Goal: Book appointment/travel/reservation

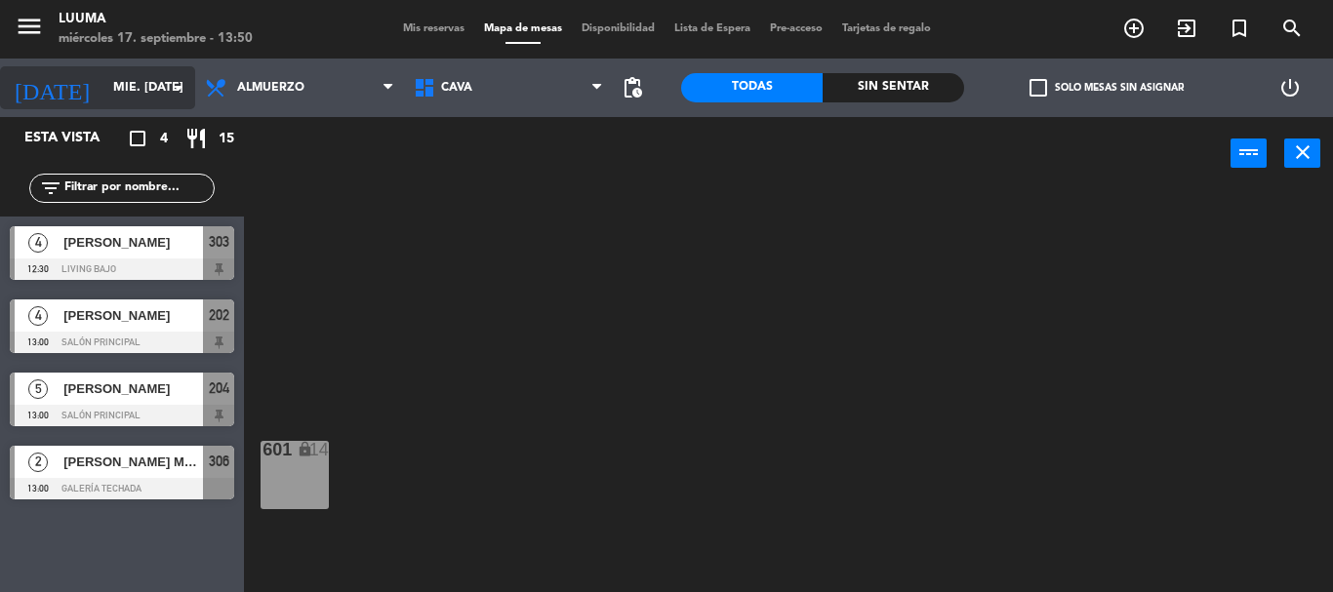
click at [103, 83] on input "mié. [DATE]" at bounding box center [185, 87] width 165 height 33
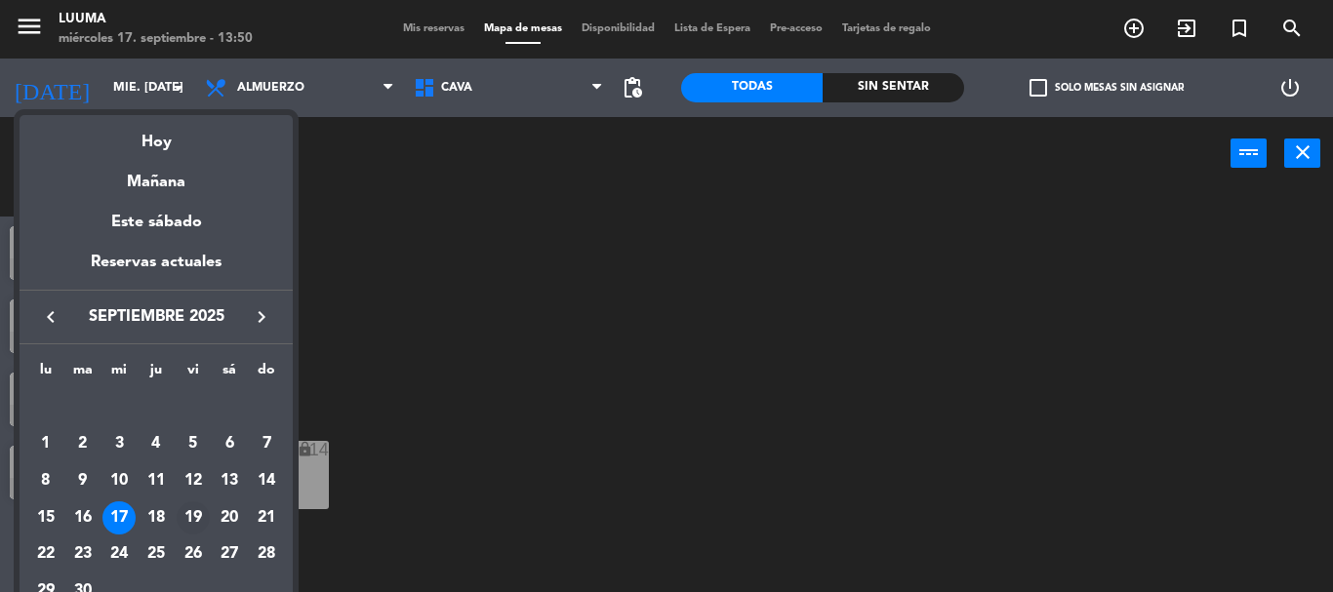
click at [198, 505] on div "19" at bounding box center [193, 518] width 33 height 33
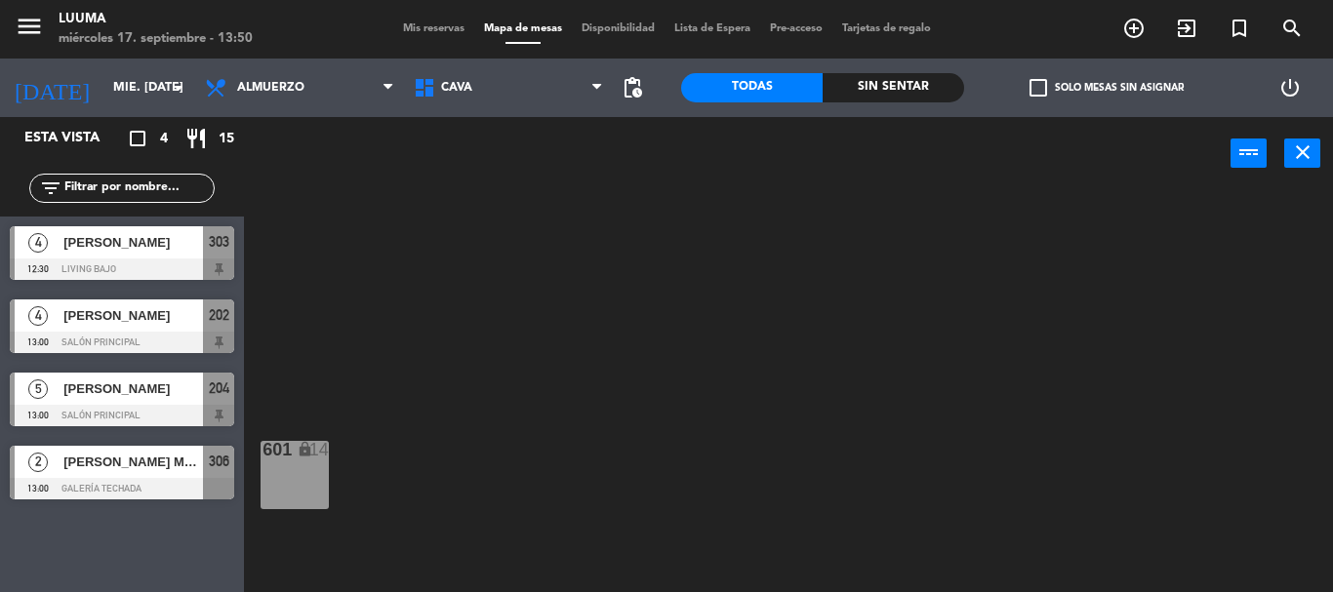
type input "vie. [DATE]"
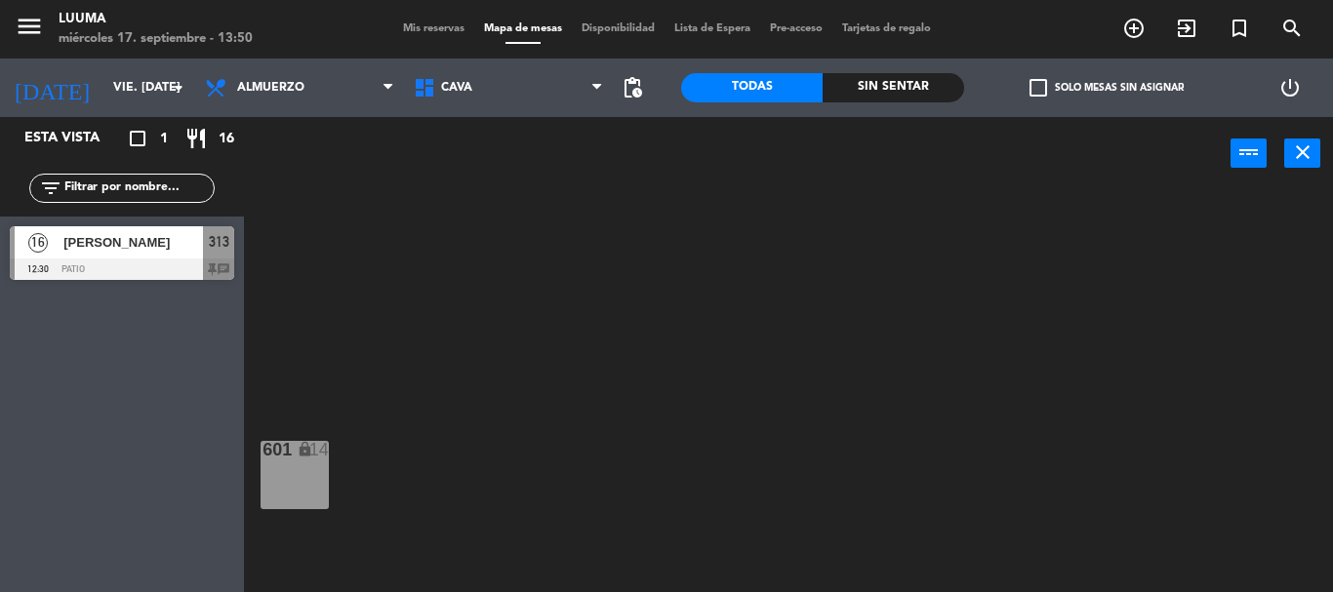
click at [175, 236] on span "[PERSON_NAME]" at bounding box center [133, 242] width 140 height 20
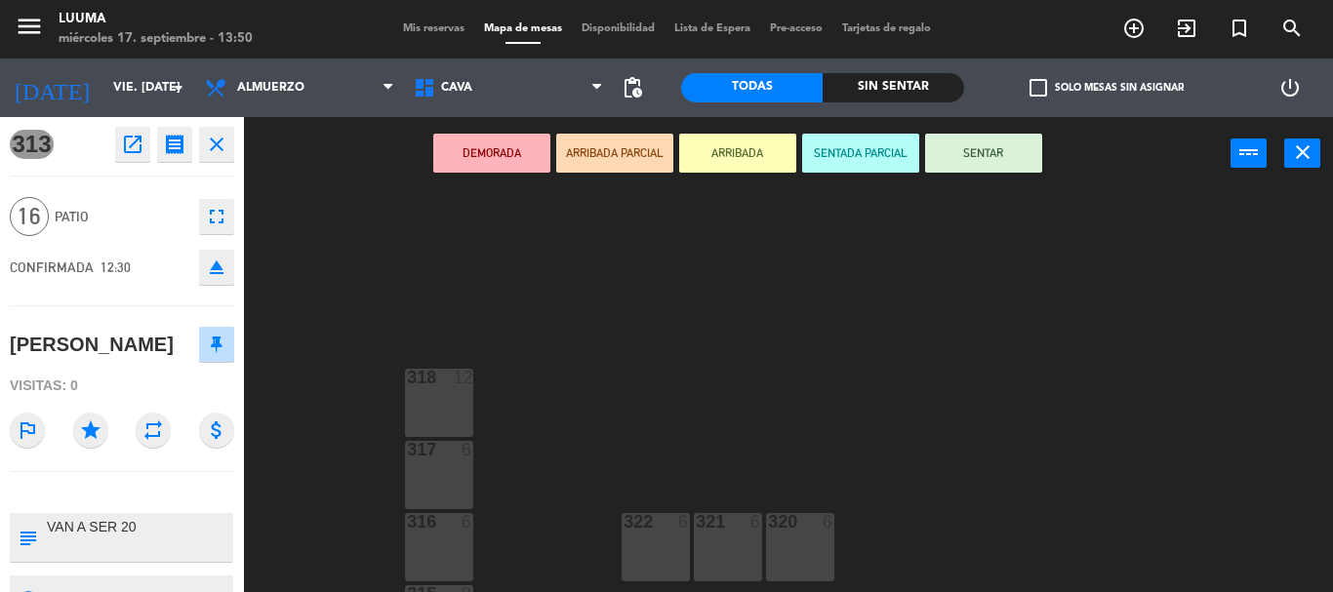
click at [123, 141] on icon "open_in_new" at bounding box center [132, 144] width 23 height 23
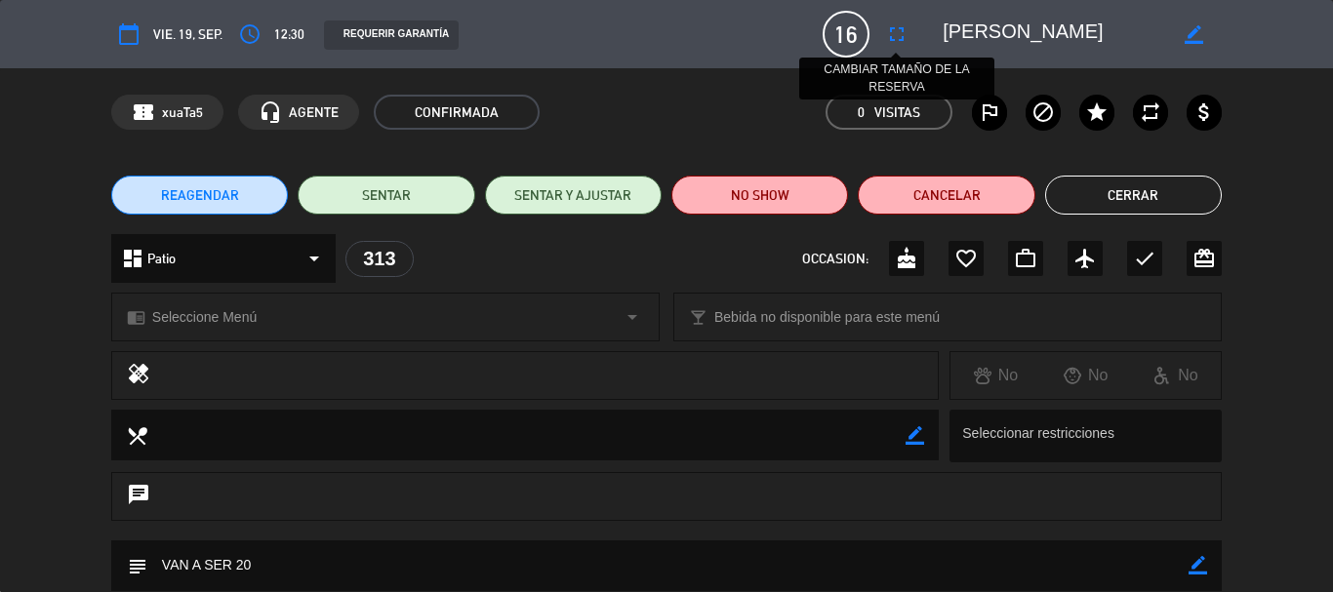
click at [899, 33] on icon "fullscreen" at bounding box center [896, 33] width 23 height 23
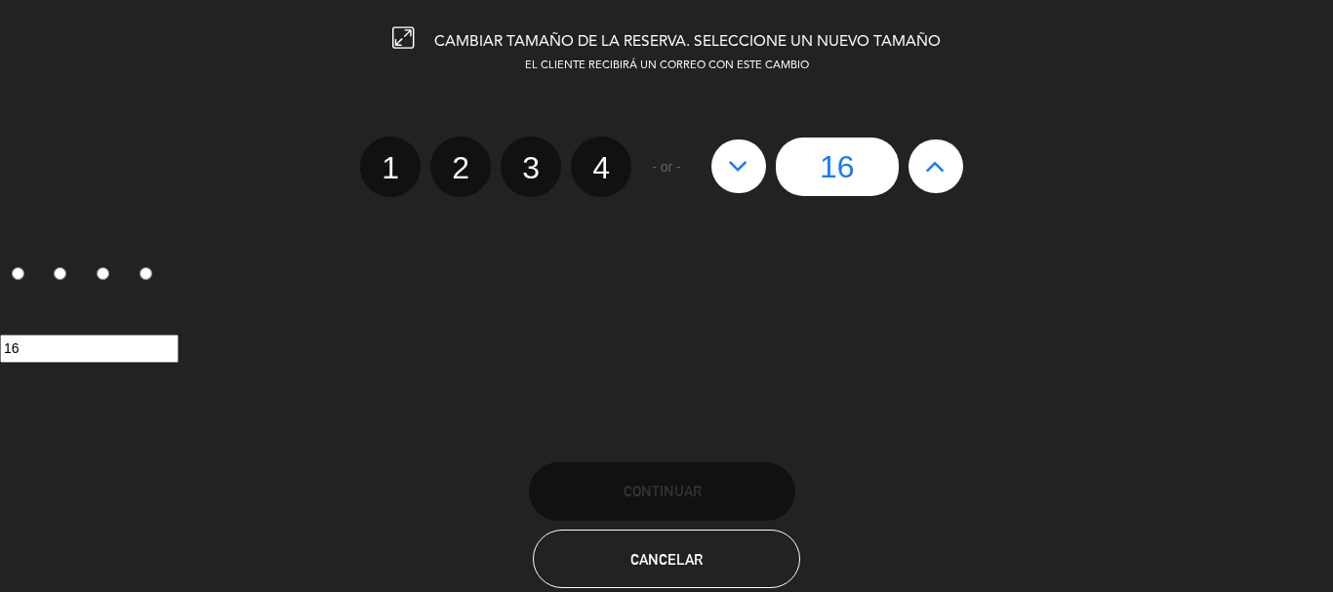
click at [917, 166] on button at bounding box center [936, 166] width 55 height 53
type input "17"
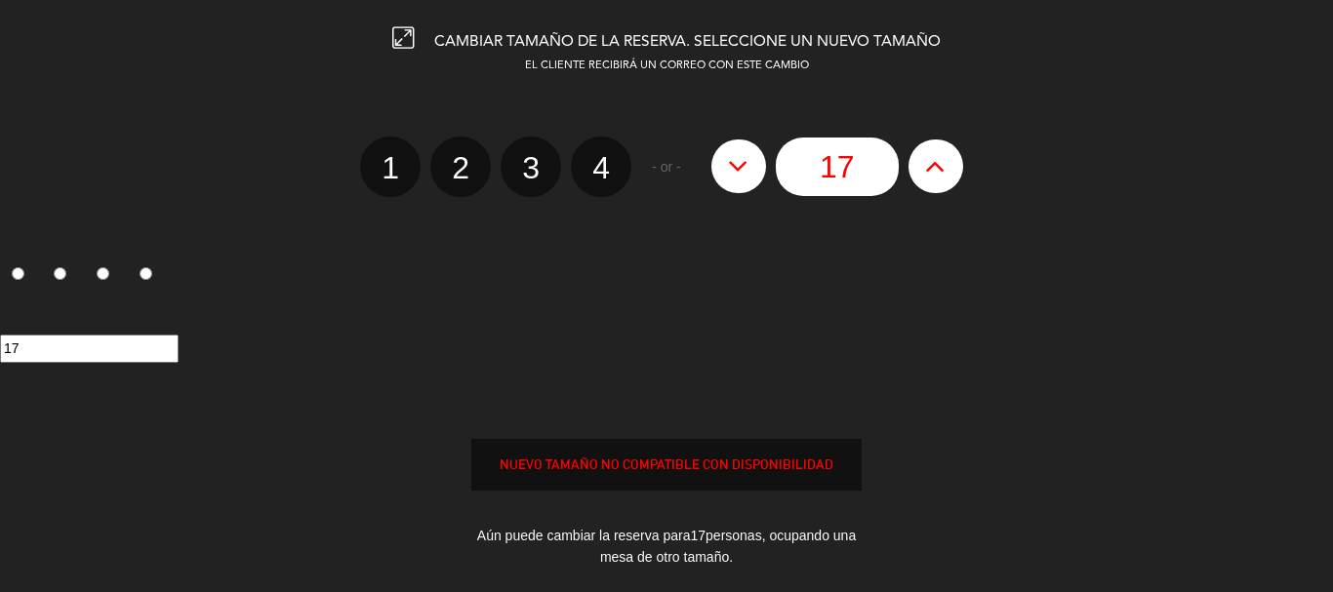
click at [917, 166] on button at bounding box center [936, 166] width 55 height 53
type input "18"
click at [918, 166] on button at bounding box center [936, 166] width 55 height 53
type input "19"
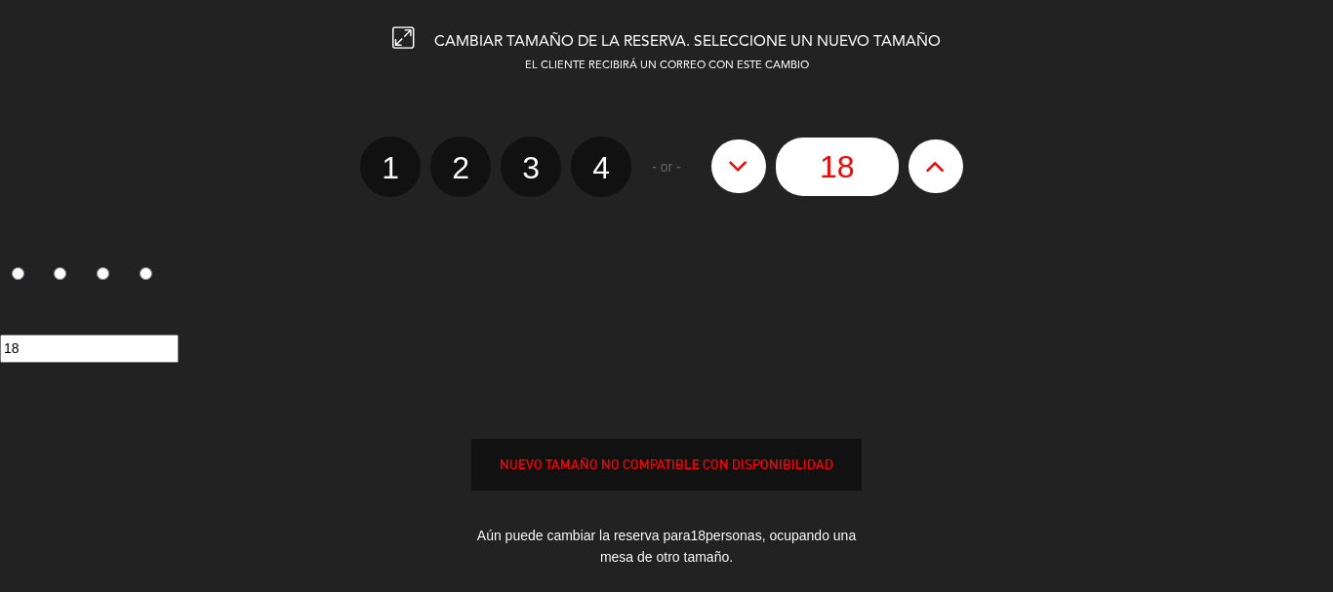
type input "19"
click at [918, 166] on button at bounding box center [936, 166] width 55 height 53
type input "20"
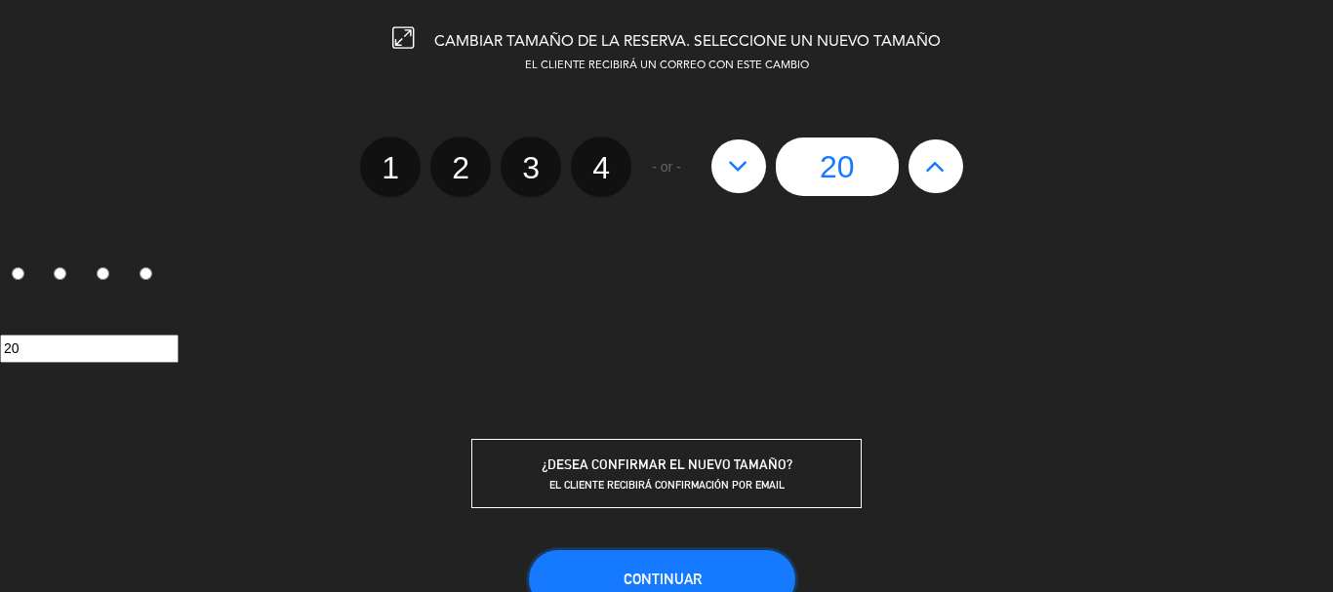
click at [729, 561] on button "Continuar" at bounding box center [662, 579] width 266 height 59
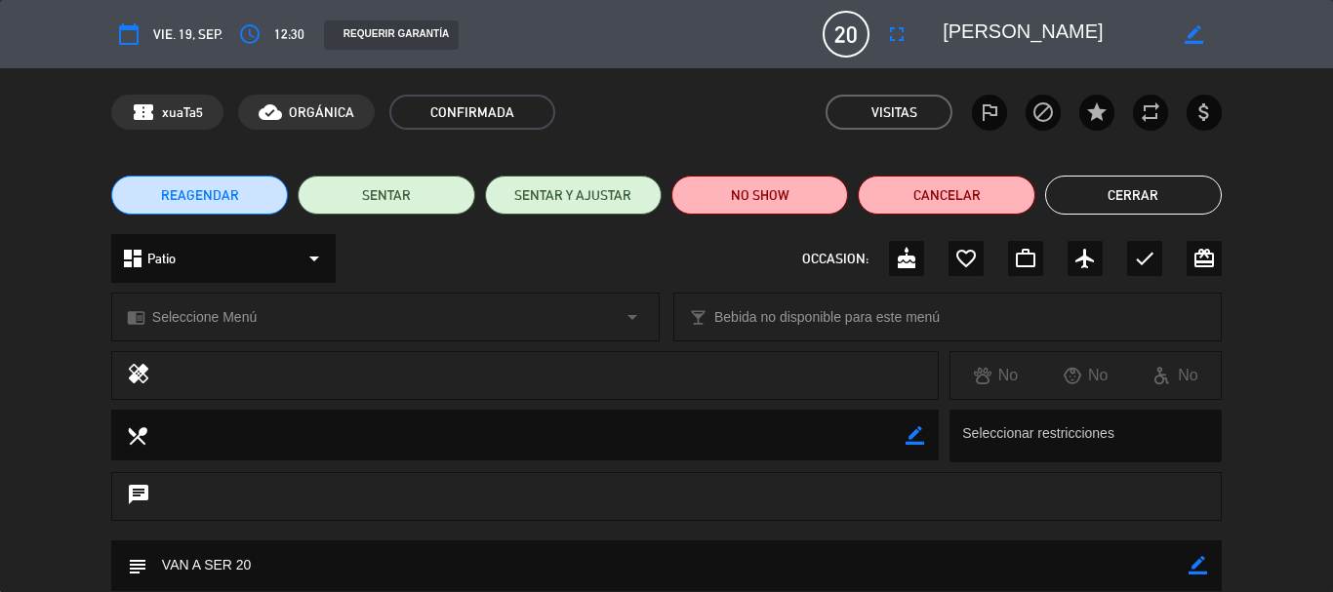
click at [1138, 179] on button "Cerrar" at bounding box center [1133, 195] width 177 height 39
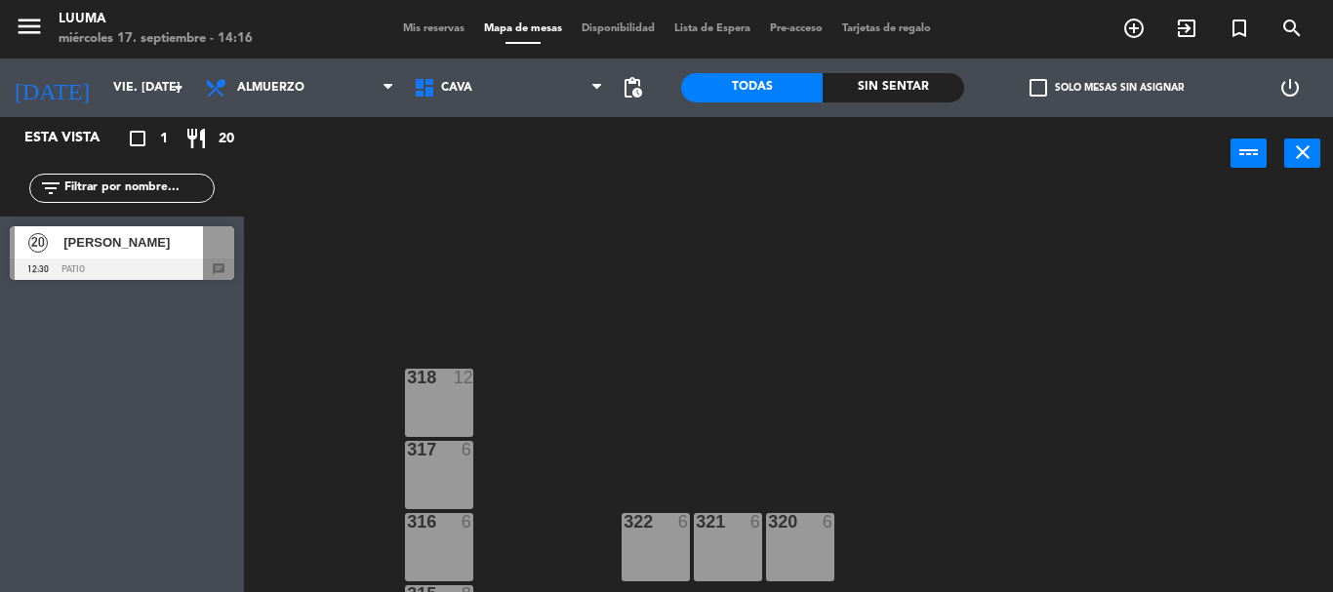
click at [139, 244] on span "[PERSON_NAME]" at bounding box center [133, 242] width 140 height 20
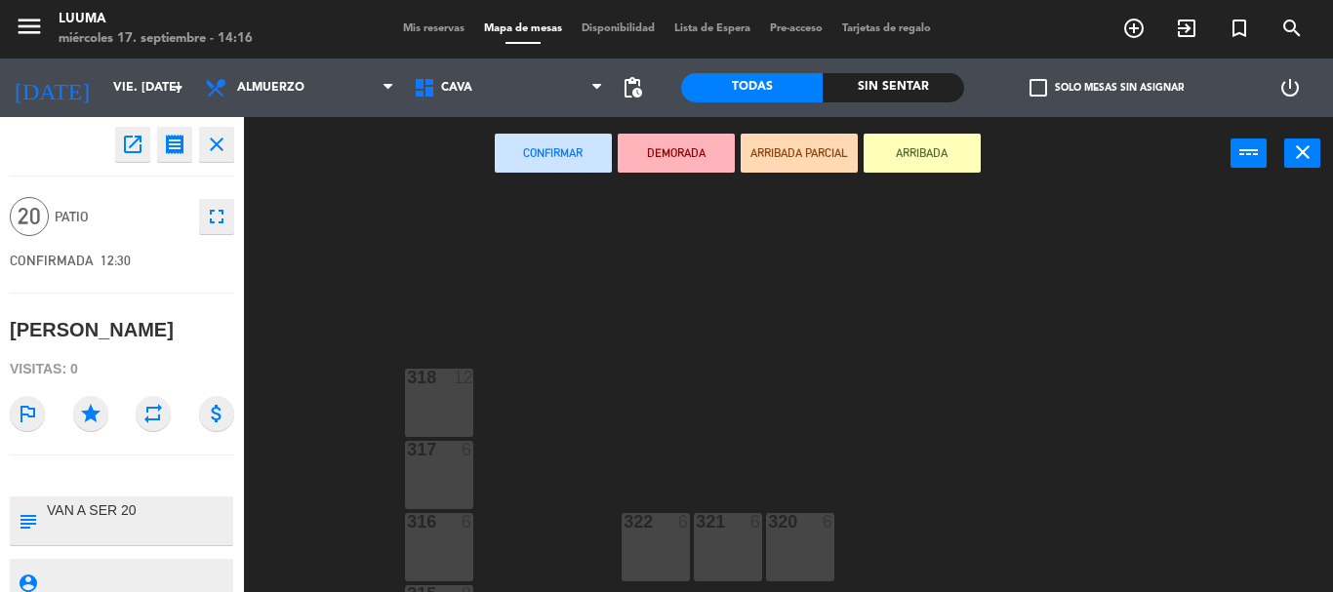
scroll to position [69, 0]
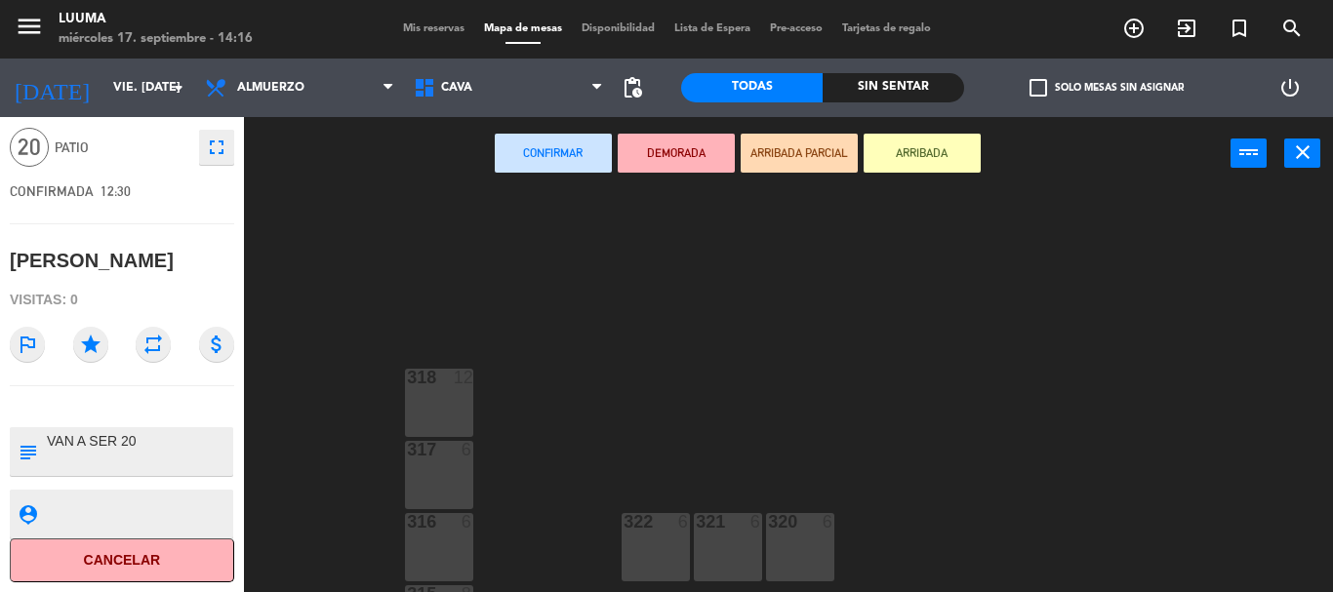
click at [166, 458] on textarea at bounding box center [138, 451] width 186 height 41
click at [194, 441] on textarea at bounding box center [138, 451] width 186 height 41
type textarea "VAN A SER 20 con menú ejecutivo"
click at [226, 134] on button "fullscreen" at bounding box center [216, 147] width 35 height 35
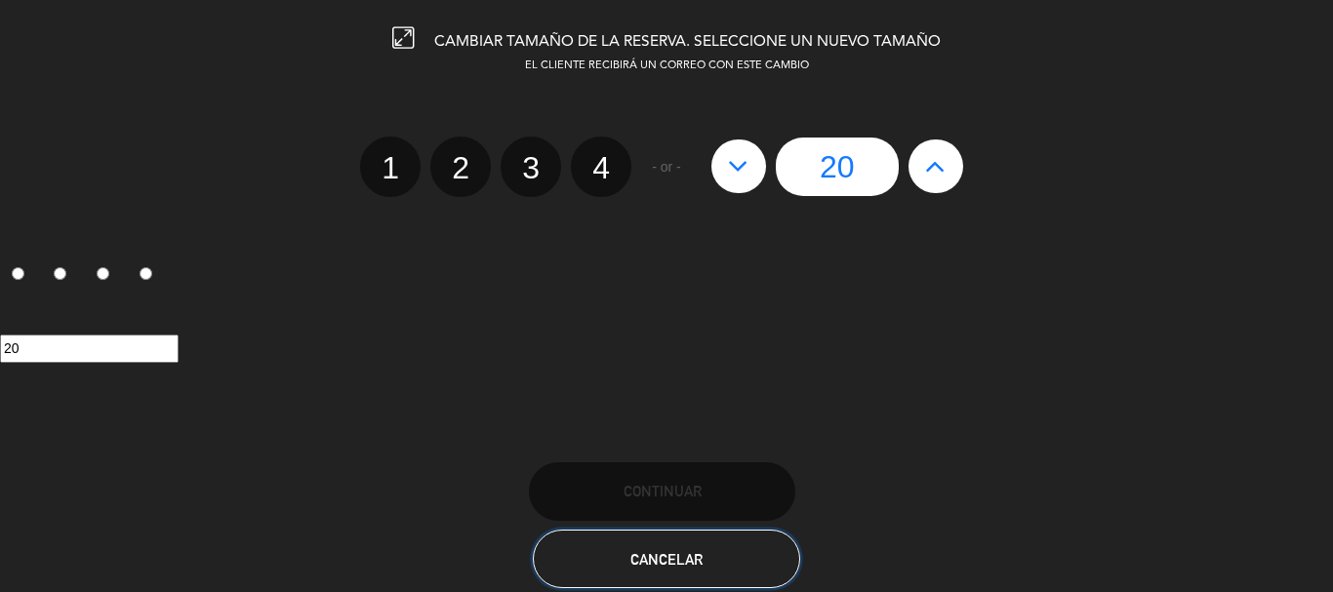
click at [666, 548] on button "Cancelar" at bounding box center [666, 559] width 266 height 59
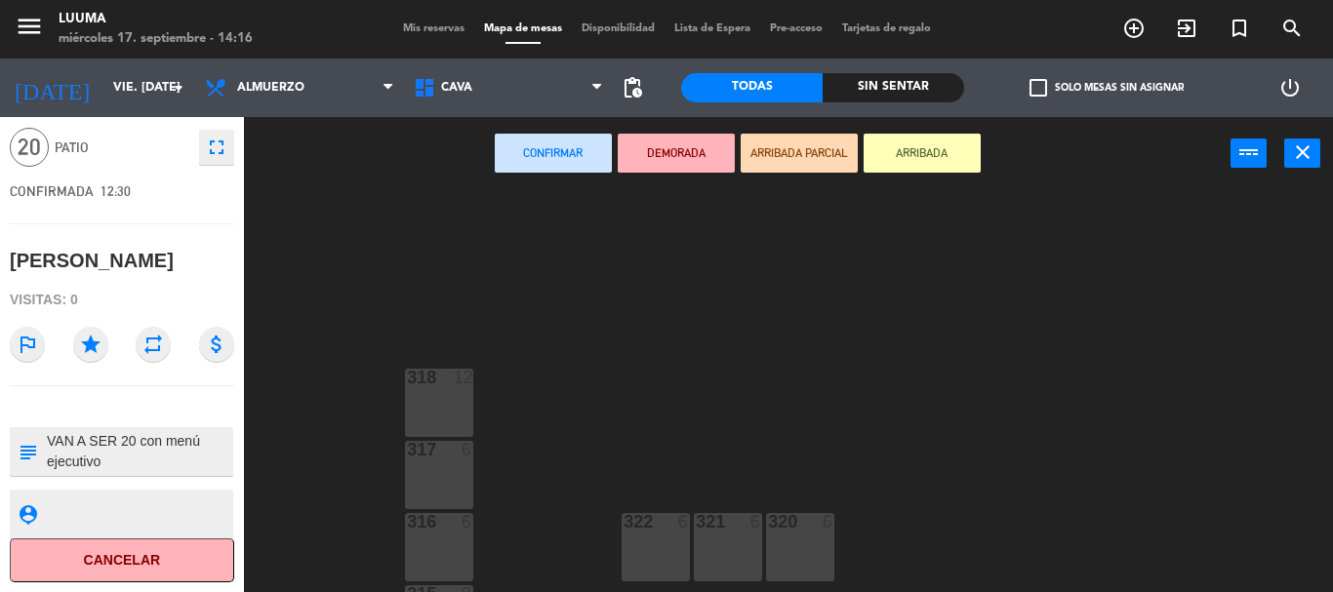
scroll to position [0, 0]
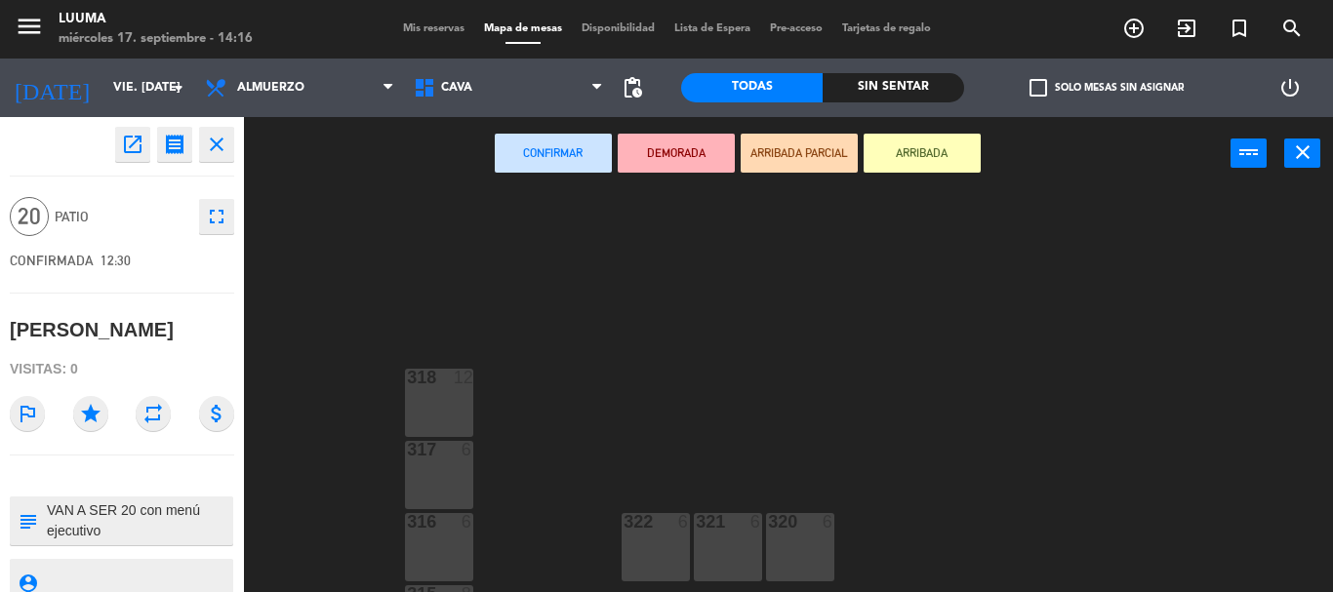
click at [143, 152] on icon "open_in_new" at bounding box center [132, 144] width 23 height 23
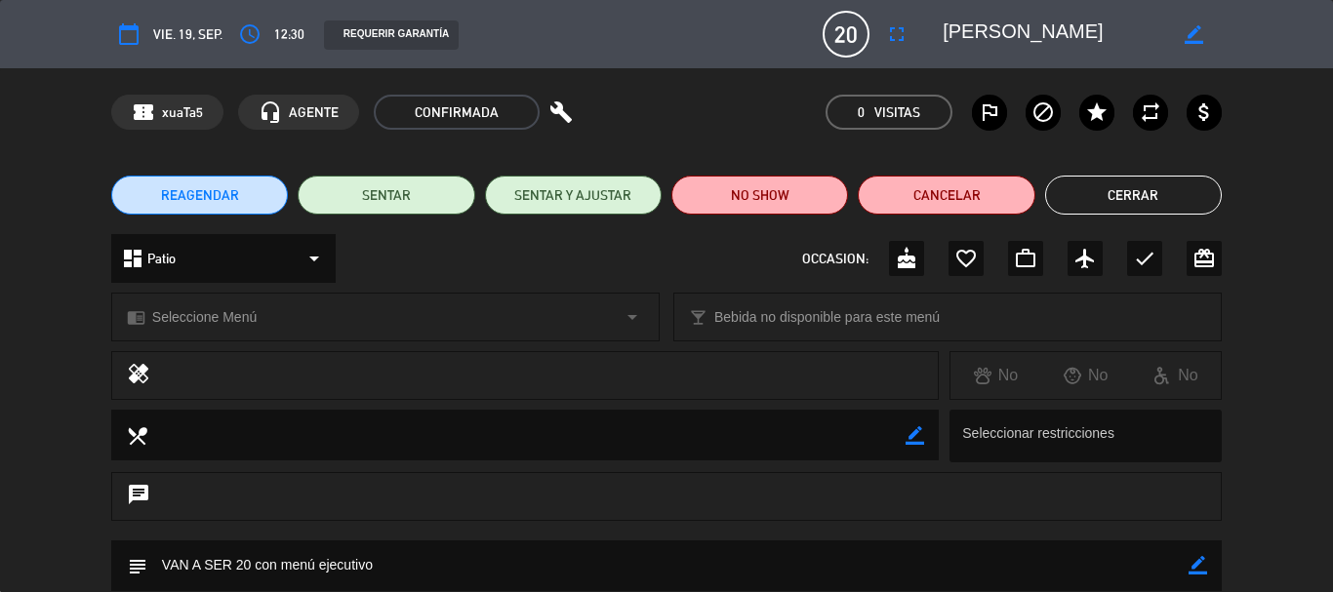
click at [1090, 196] on button "Cerrar" at bounding box center [1133, 195] width 177 height 39
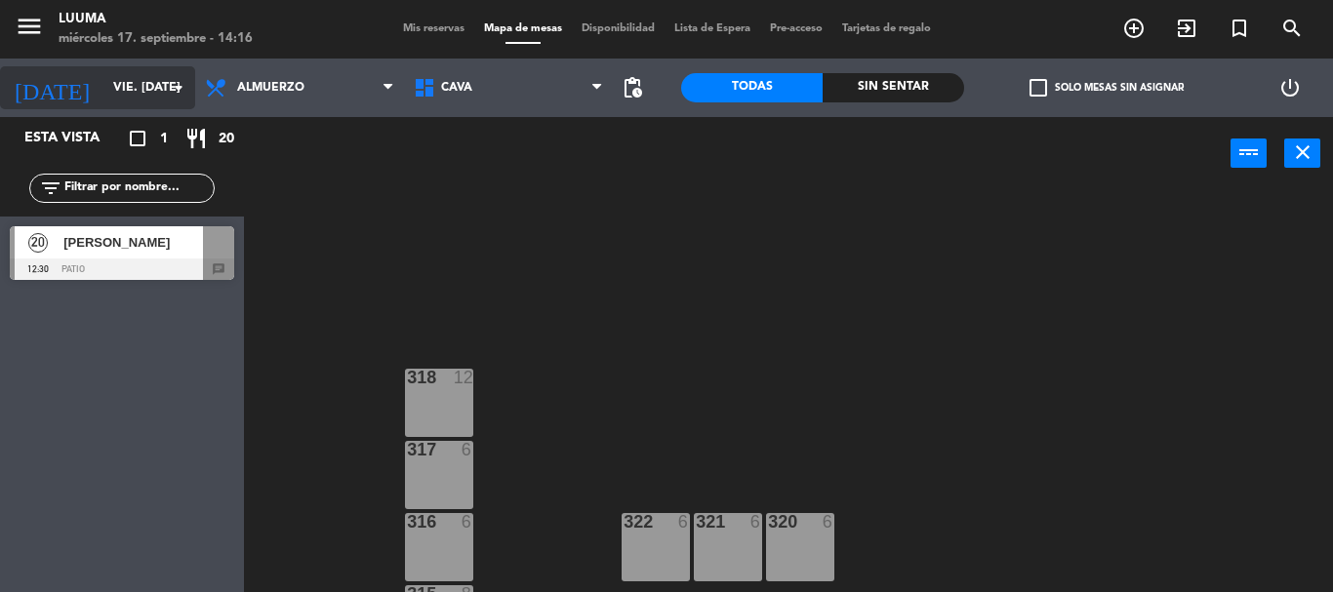
click at [146, 73] on input "vie. [DATE]" at bounding box center [185, 87] width 165 height 33
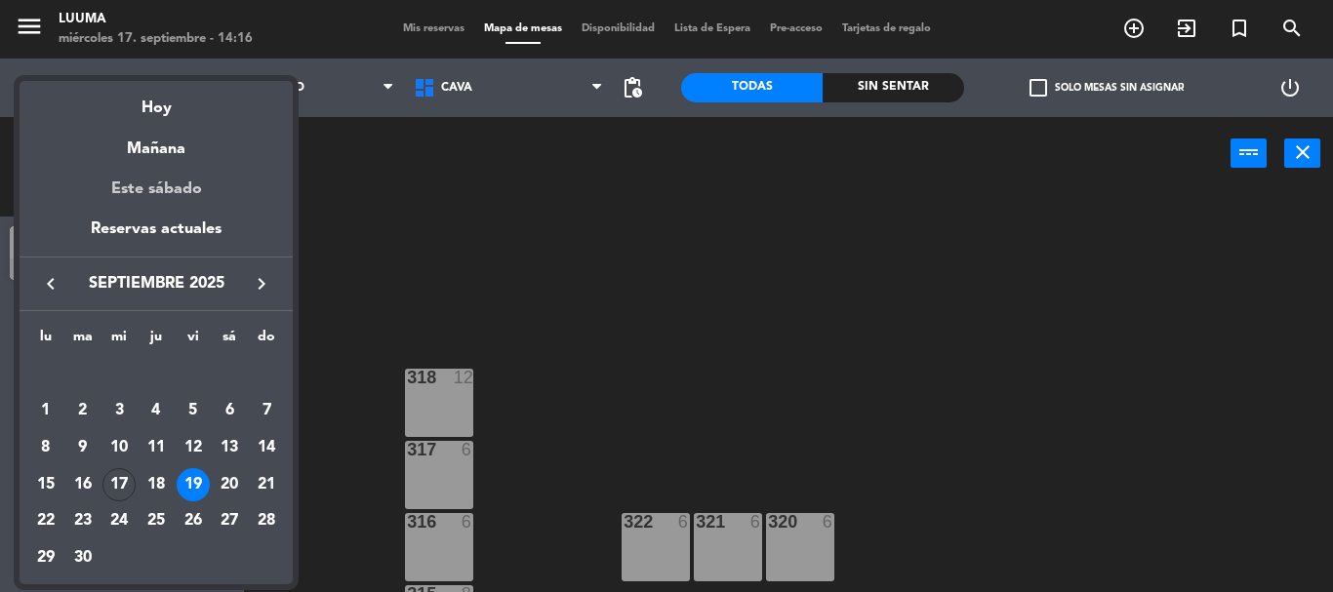
click at [165, 186] on div "Este sábado" at bounding box center [156, 189] width 273 height 55
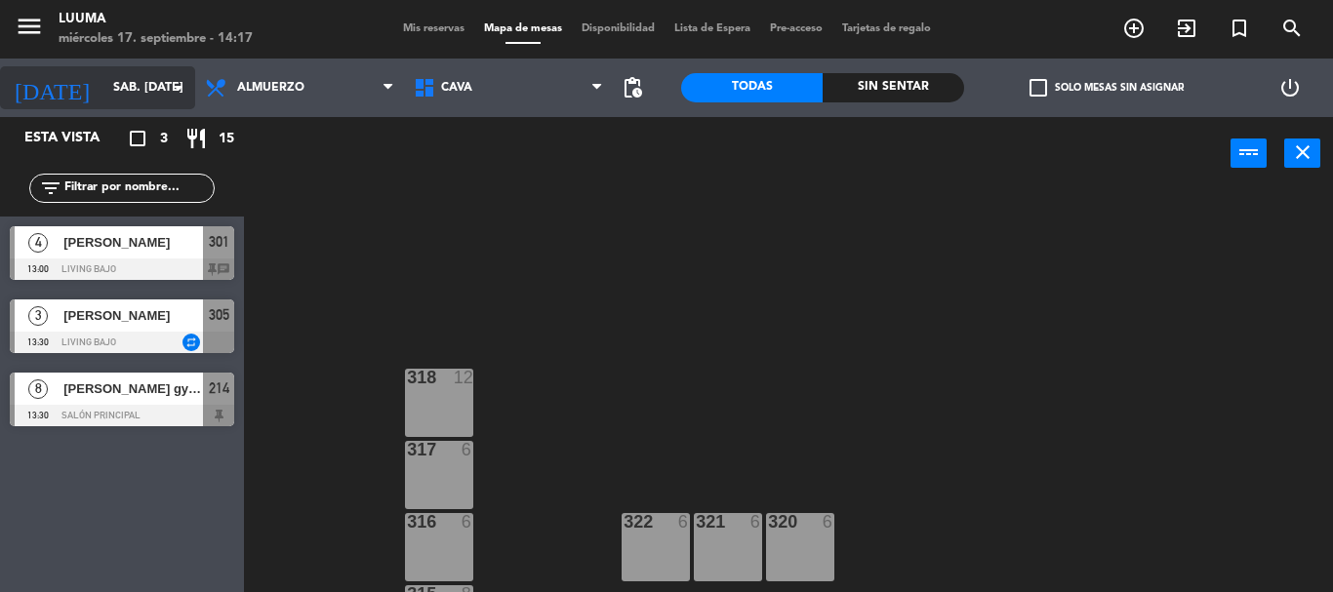
click at [151, 90] on input "sáb. [DATE]" at bounding box center [185, 87] width 165 height 33
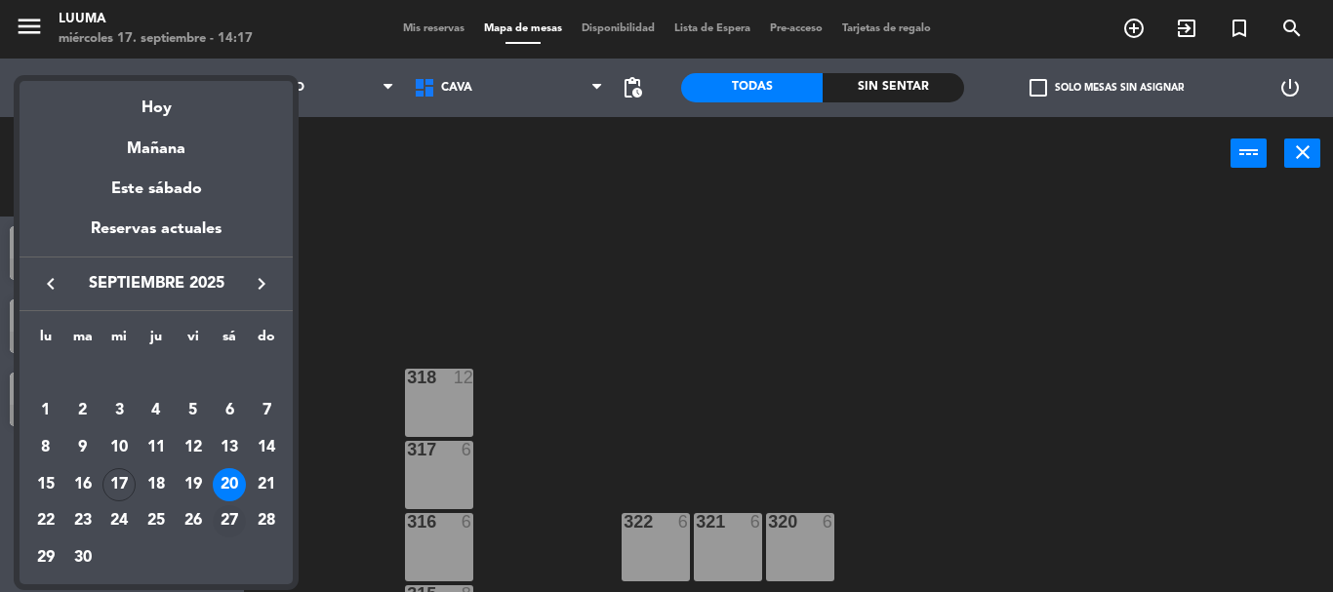
click at [239, 518] on div "27" at bounding box center [229, 522] width 33 height 33
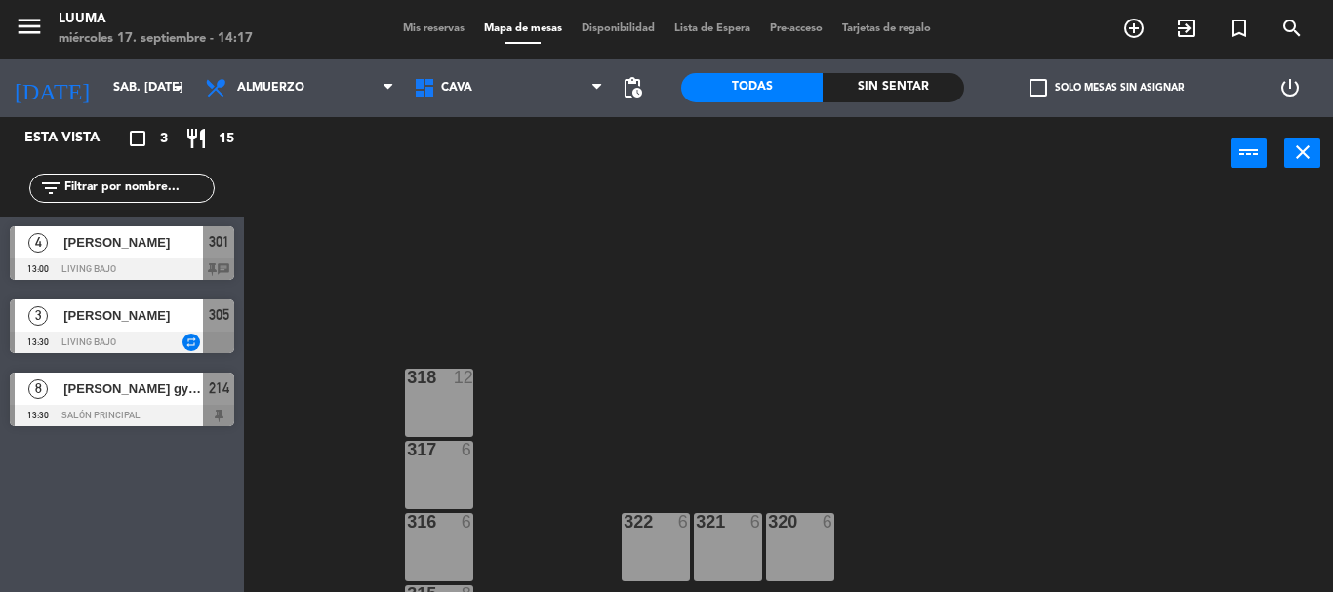
type input "sáb. [DATE]"
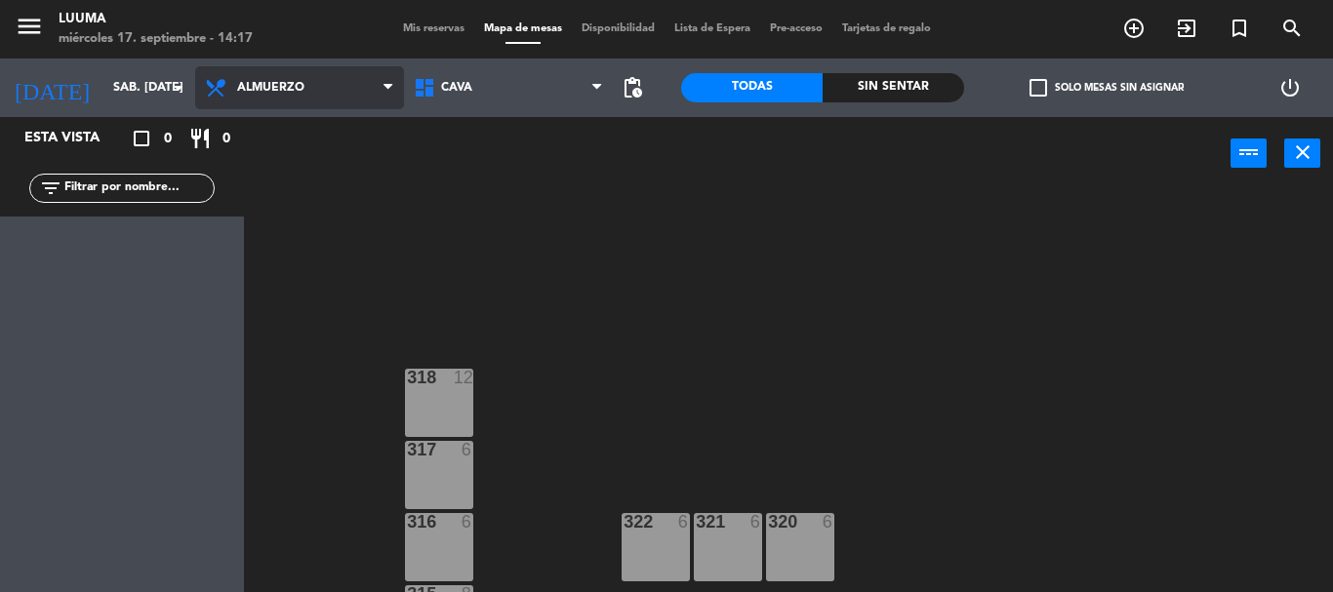
click at [311, 100] on span "Almuerzo" at bounding box center [299, 87] width 209 height 43
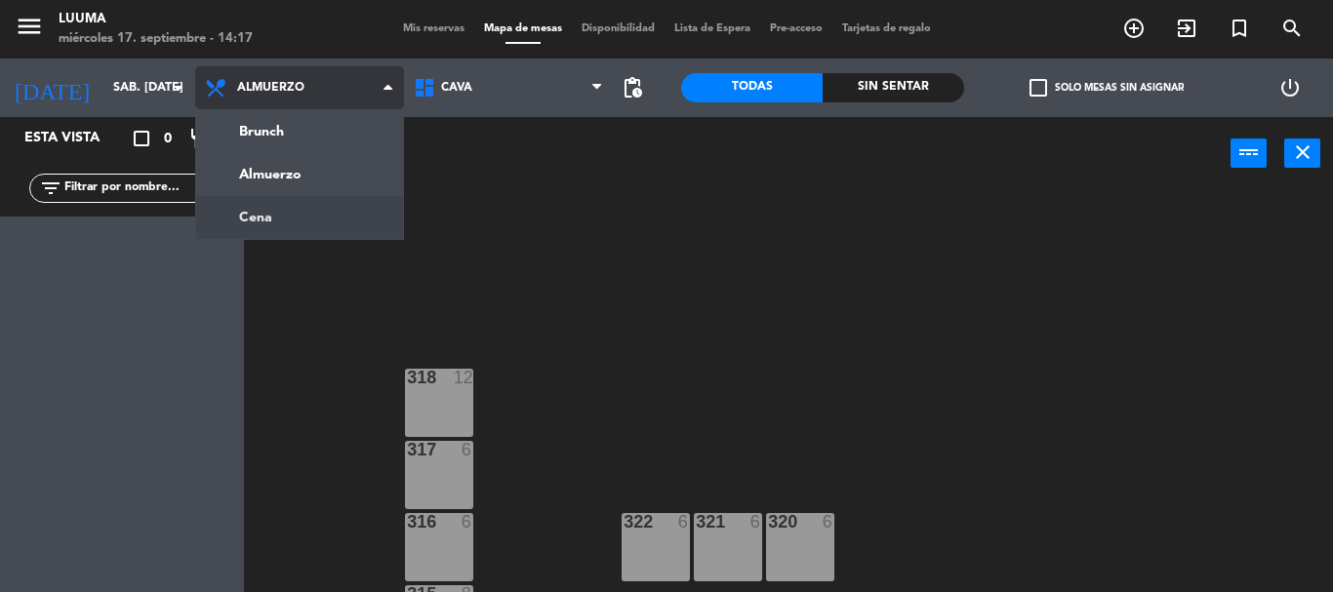
click at [326, 212] on ng-component "menu Luuma miércoles 17. septiembre - 14:17 Mis reservas Mapa de mesas Disponib…" at bounding box center [666, 296] width 1333 height 592
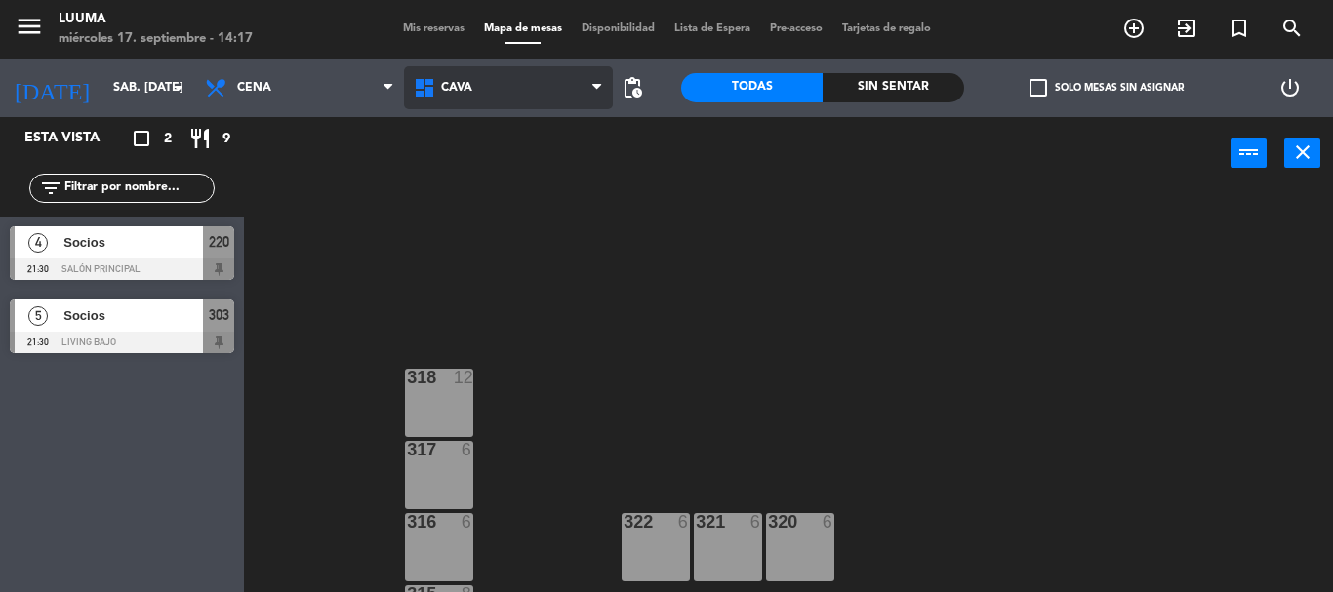
click at [489, 90] on span "Cava" at bounding box center [508, 87] width 209 height 43
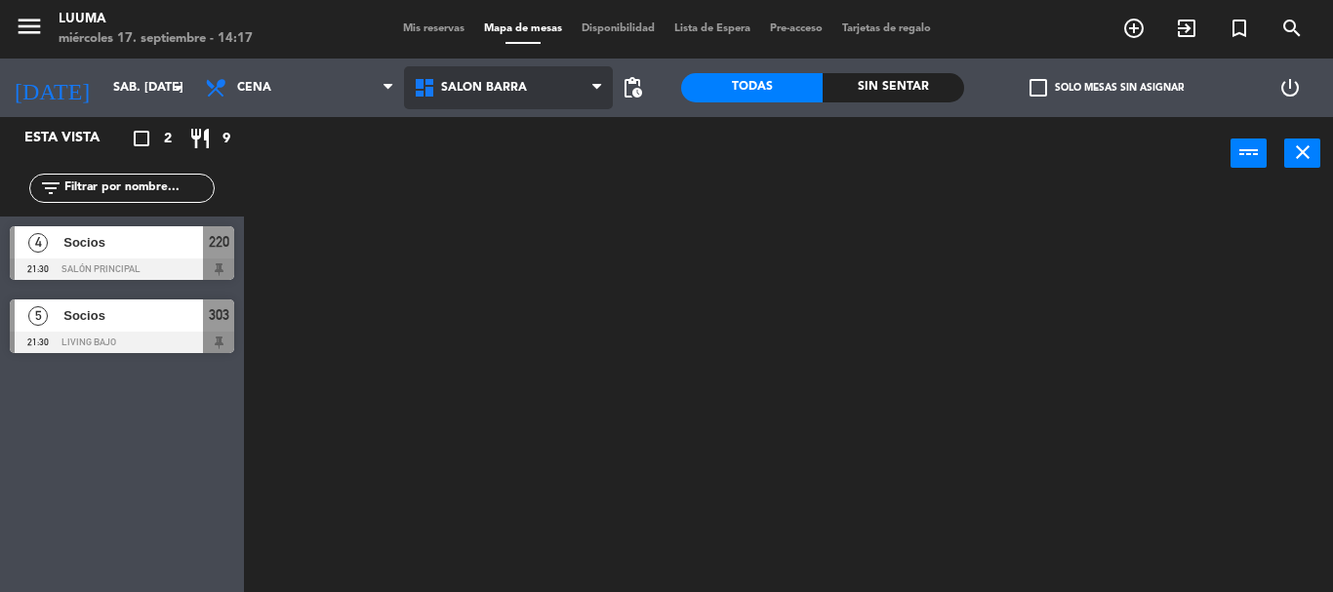
click at [484, 327] on ng-component "menu Luuma miércoles 17. septiembre - 14:17 Mis reservas Mapa de mesas Disponib…" at bounding box center [666, 296] width 1333 height 592
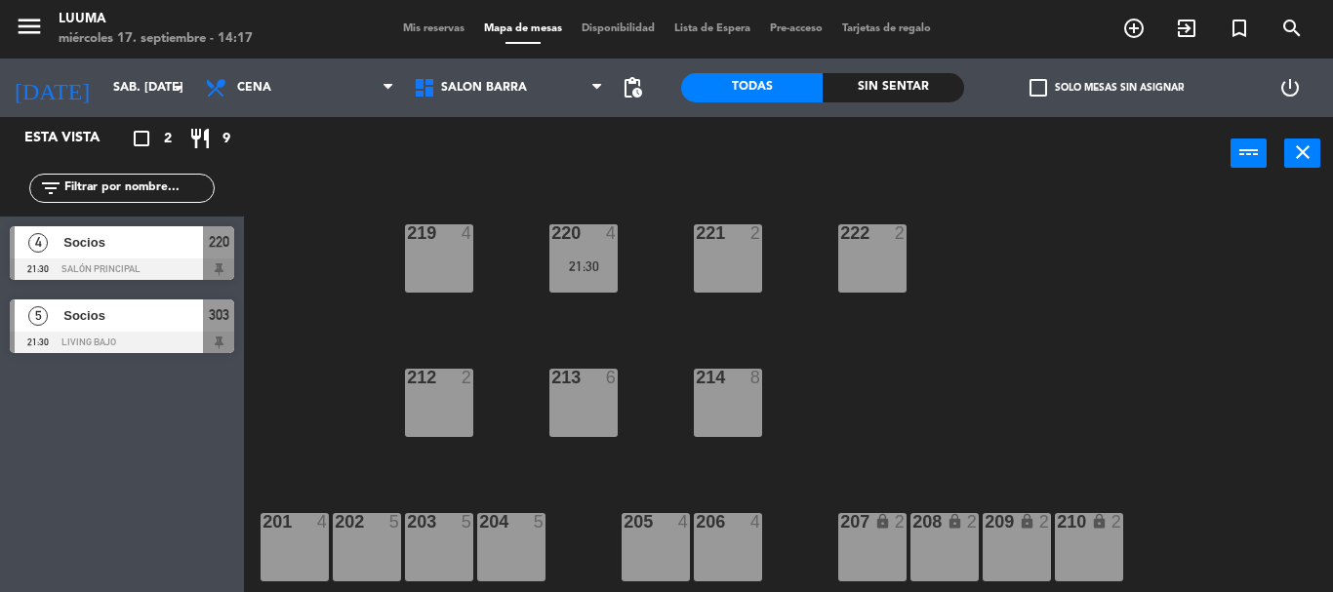
click at [697, 385] on div "214" at bounding box center [696, 378] width 1 height 18
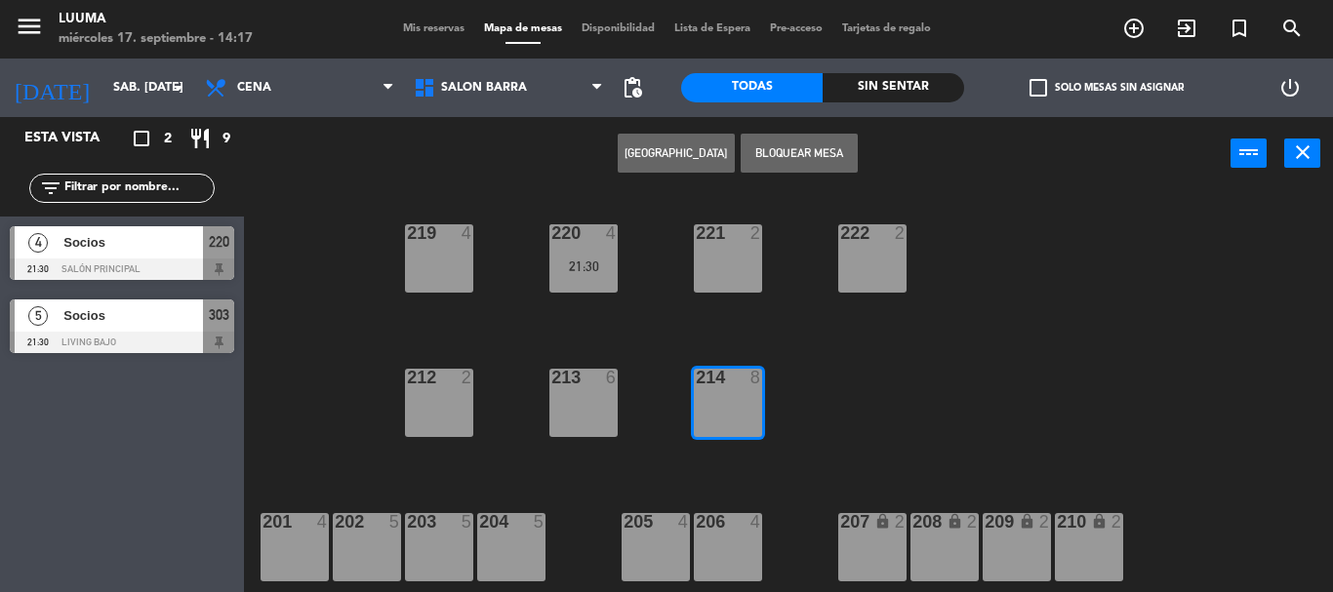
click at [703, 165] on button "[GEOGRAPHIC_DATA]" at bounding box center [676, 153] width 117 height 39
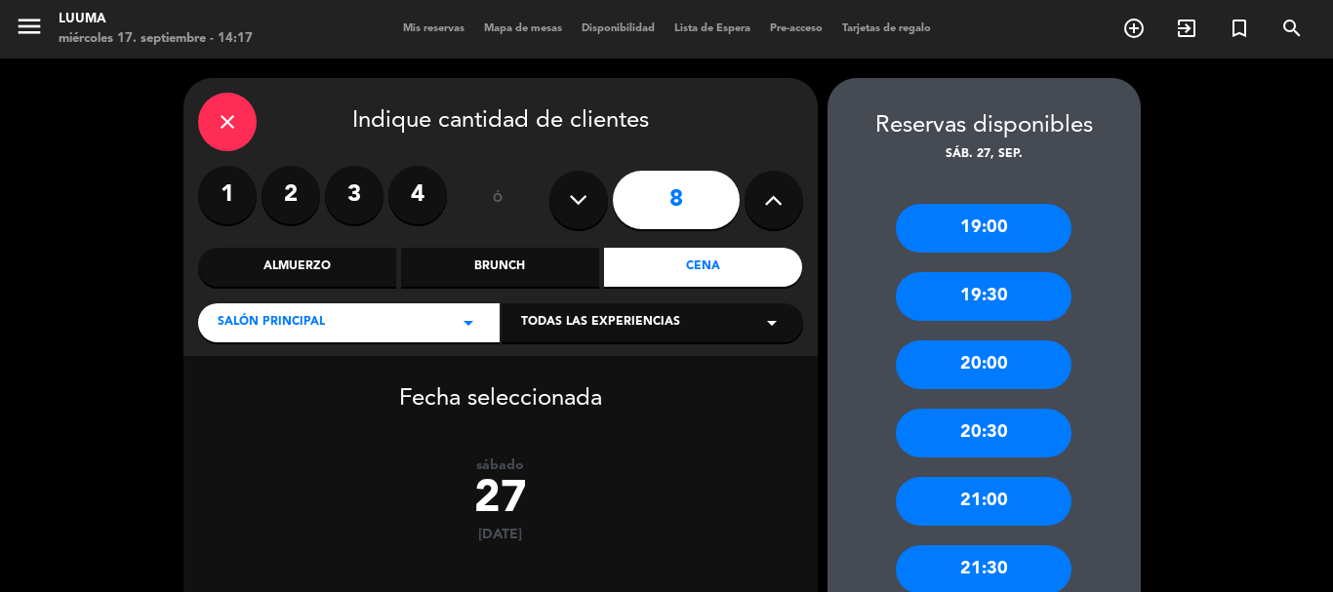
click at [242, 125] on div "close" at bounding box center [227, 122] width 59 height 59
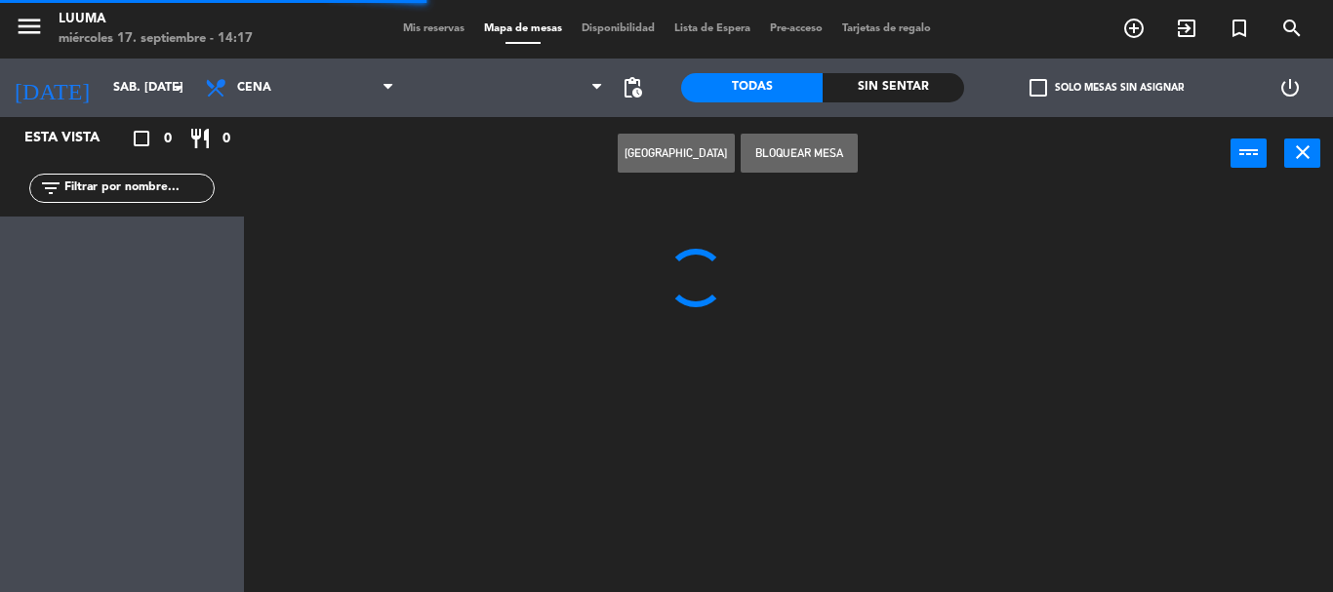
click at [550, 24] on span "Mapa de mesas" at bounding box center [523, 28] width 98 height 11
click at [528, 23] on span "Mapa de mesas" at bounding box center [523, 28] width 98 height 11
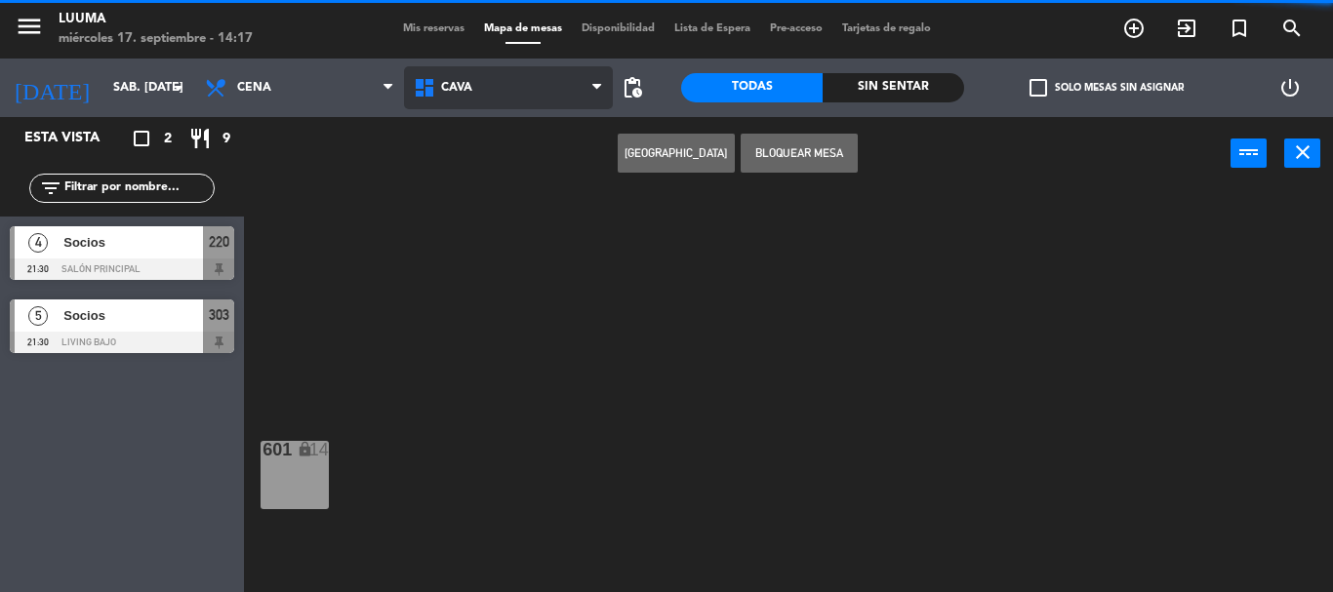
click at [508, 88] on span "Cava" at bounding box center [508, 87] width 209 height 43
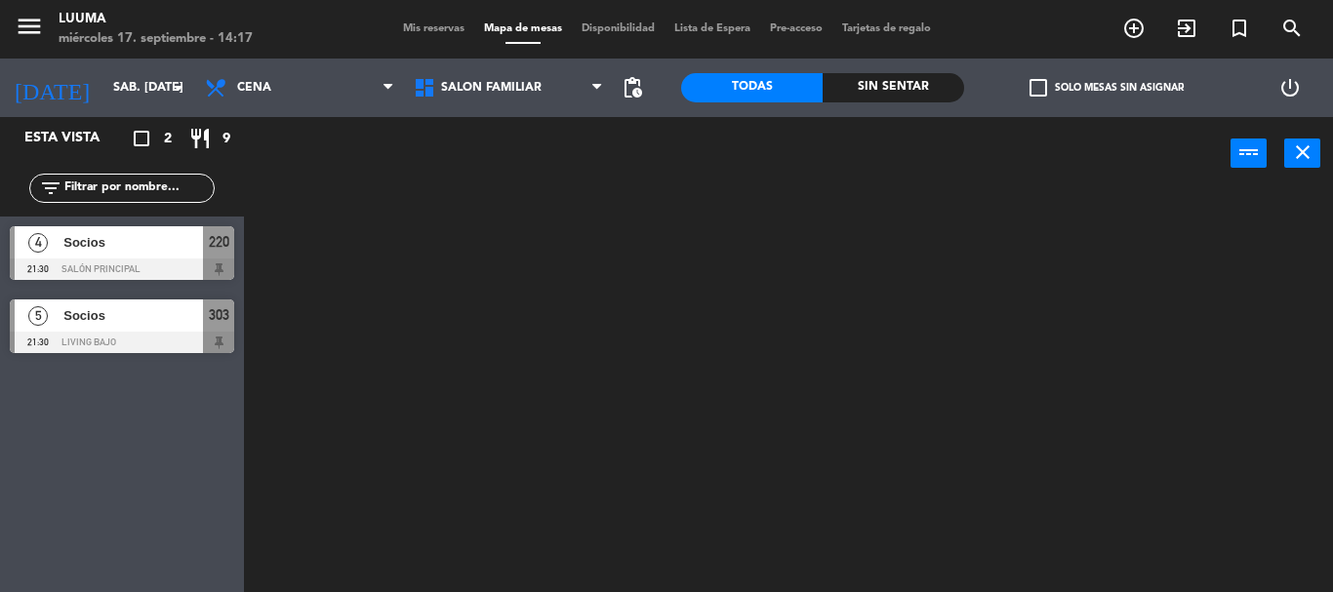
drag, startPoint x: 547, startPoint y: 372, endPoint x: 526, endPoint y: 140, distance: 233.2
click at [546, 372] on ng-component "menu Luuma miércoles 17. septiembre - 14:17 Mis reservas Mapa de mesas Disponib…" at bounding box center [666, 296] width 1333 height 592
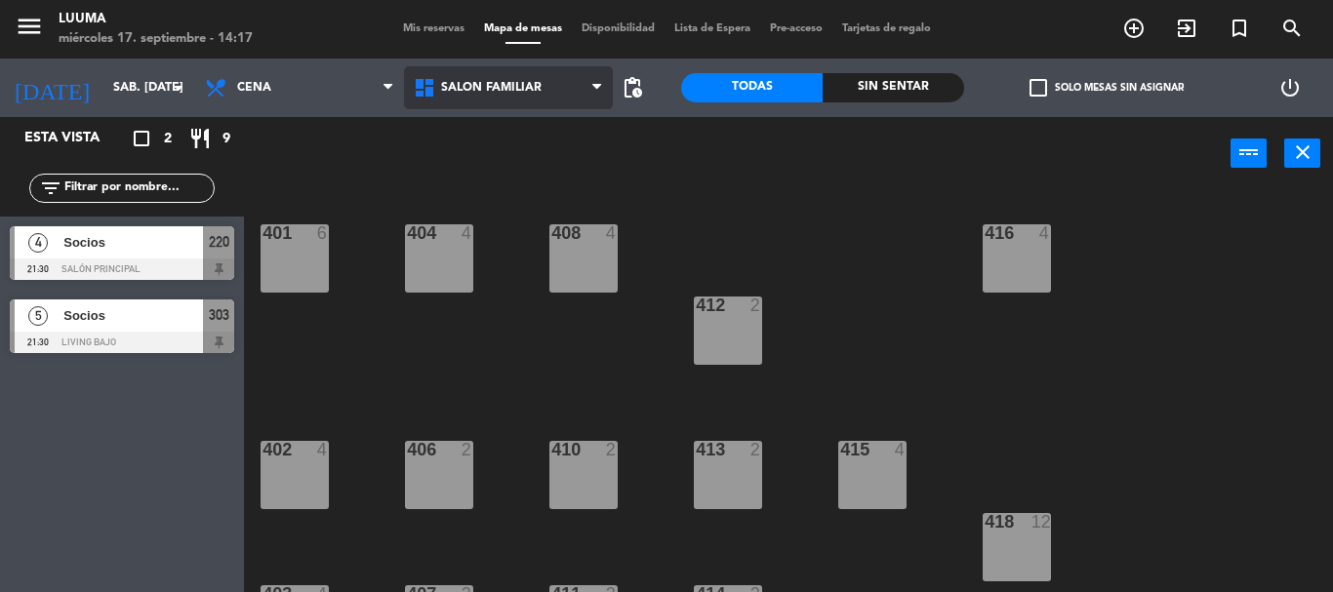
click at [522, 93] on span "Salón Familiar" at bounding box center [491, 88] width 101 height 14
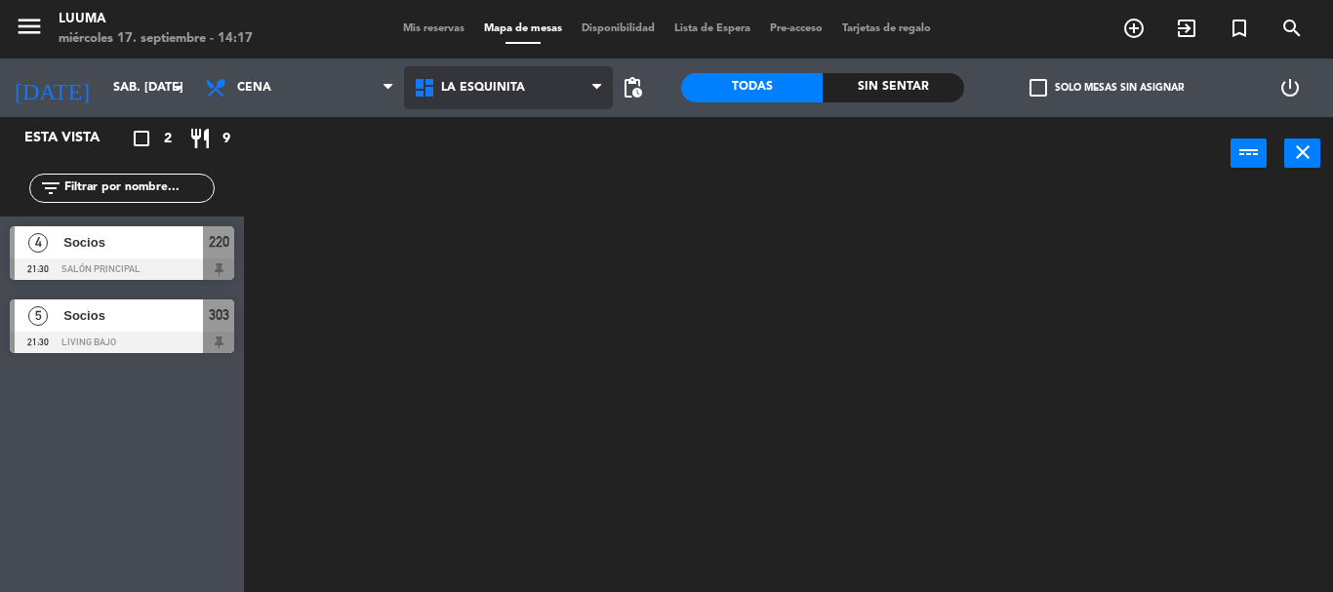
click at [497, 255] on ng-component "menu Luuma miércoles 17. septiembre - 14:17 Mis reservas Mapa de mesas Disponib…" at bounding box center [666, 296] width 1333 height 592
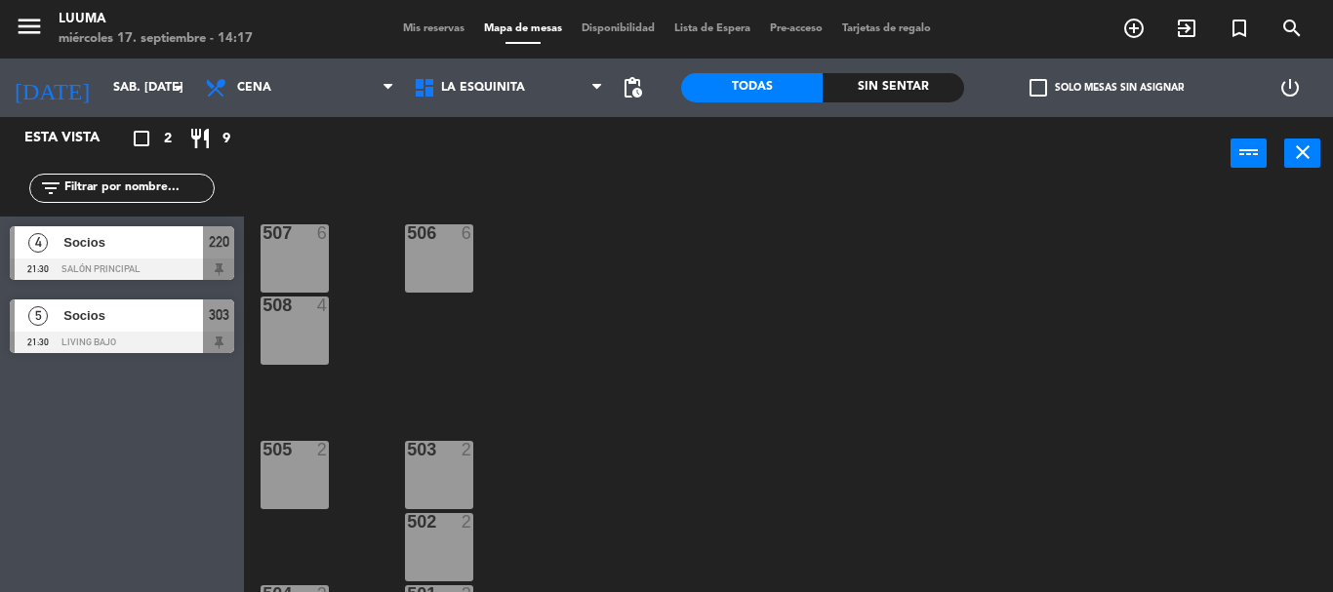
click at [299, 263] on div "507 6" at bounding box center [295, 258] width 68 height 68
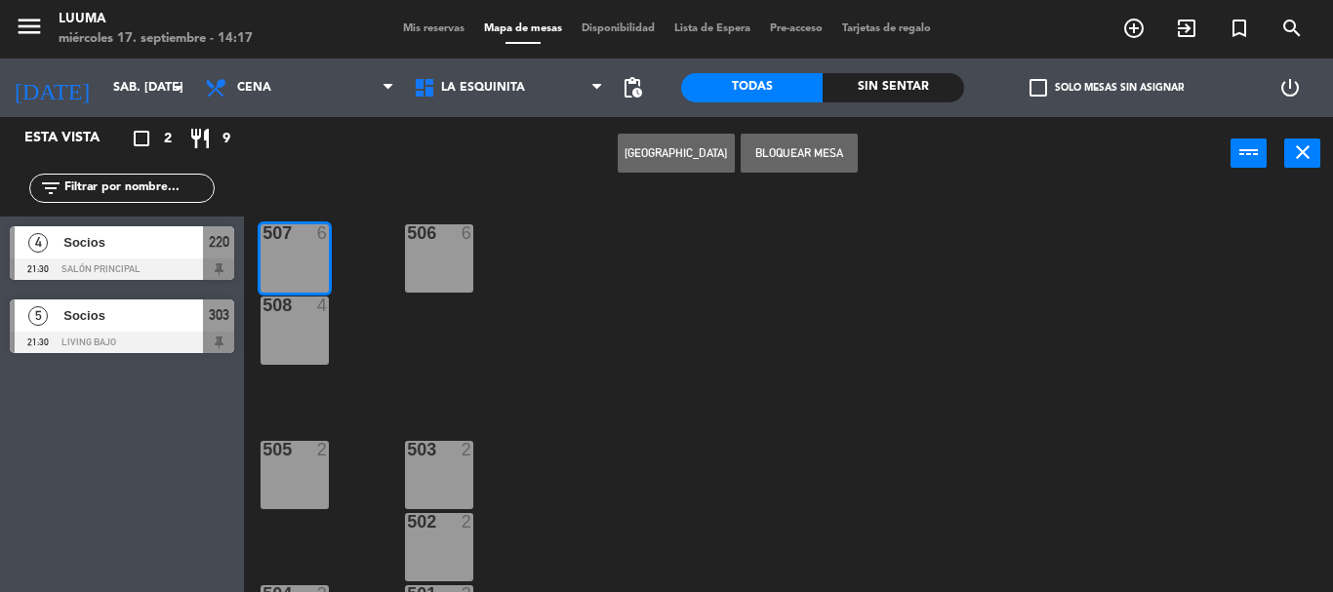
click at [310, 331] on div "508 4" at bounding box center [295, 331] width 68 height 68
click at [655, 144] on button "[GEOGRAPHIC_DATA]" at bounding box center [676, 153] width 117 height 39
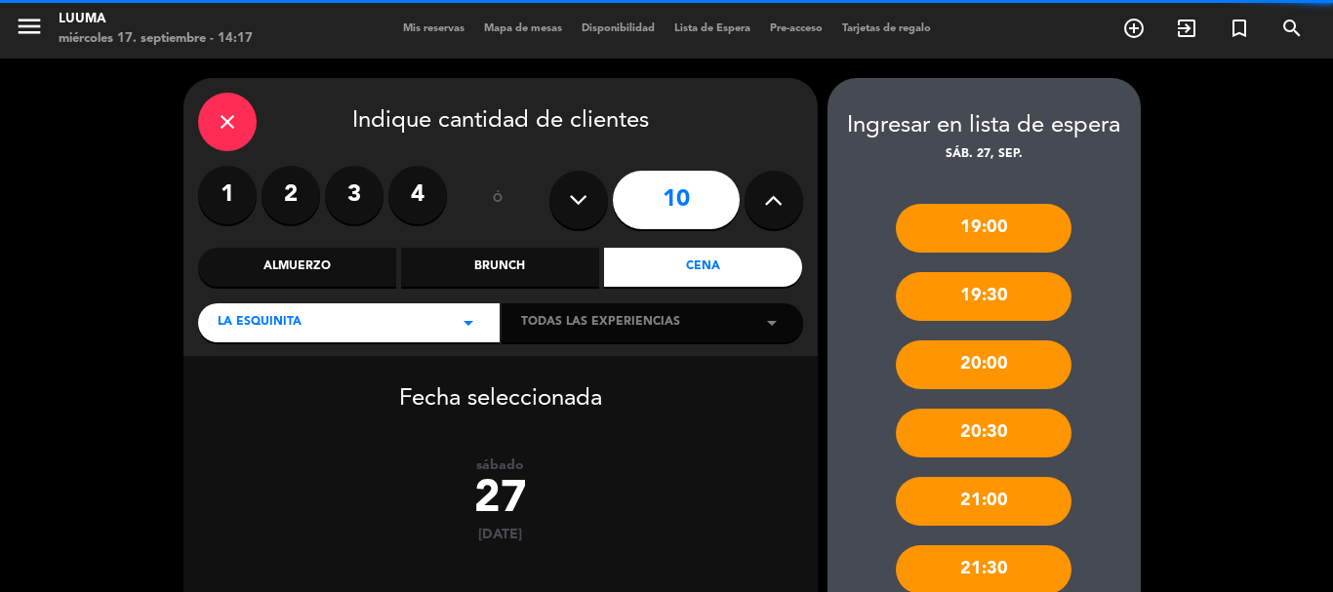
click at [597, 191] on button at bounding box center [578, 200] width 59 height 59
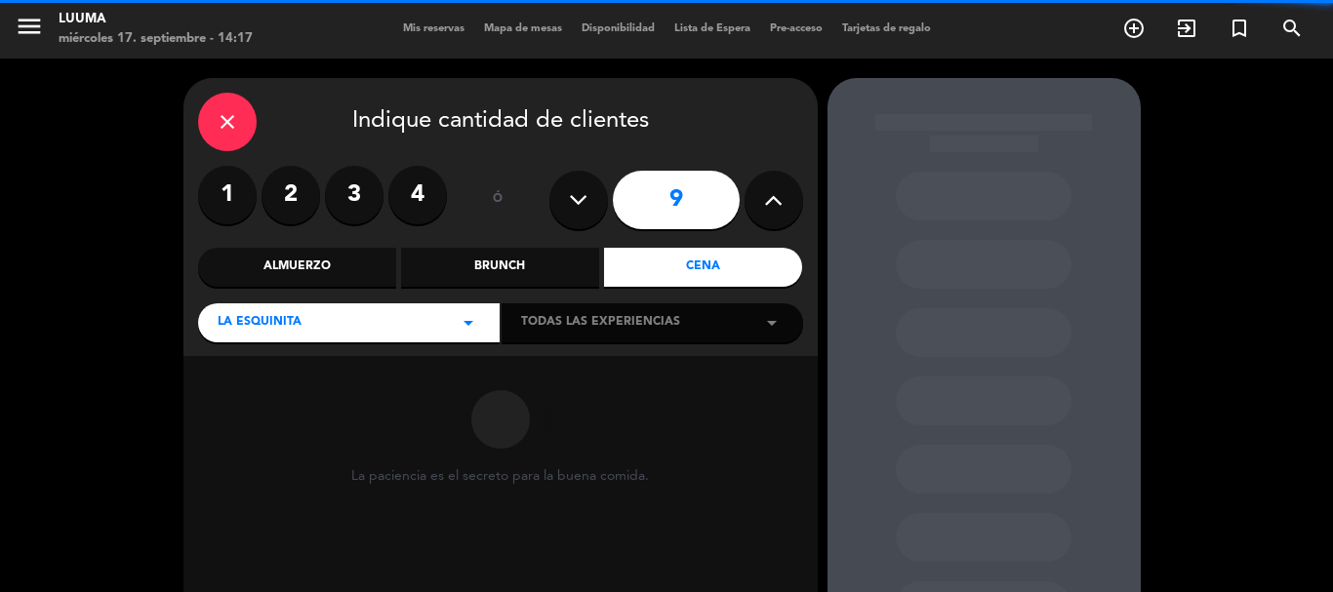
click at [597, 191] on button at bounding box center [578, 200] width 59 height 59
type input "8"
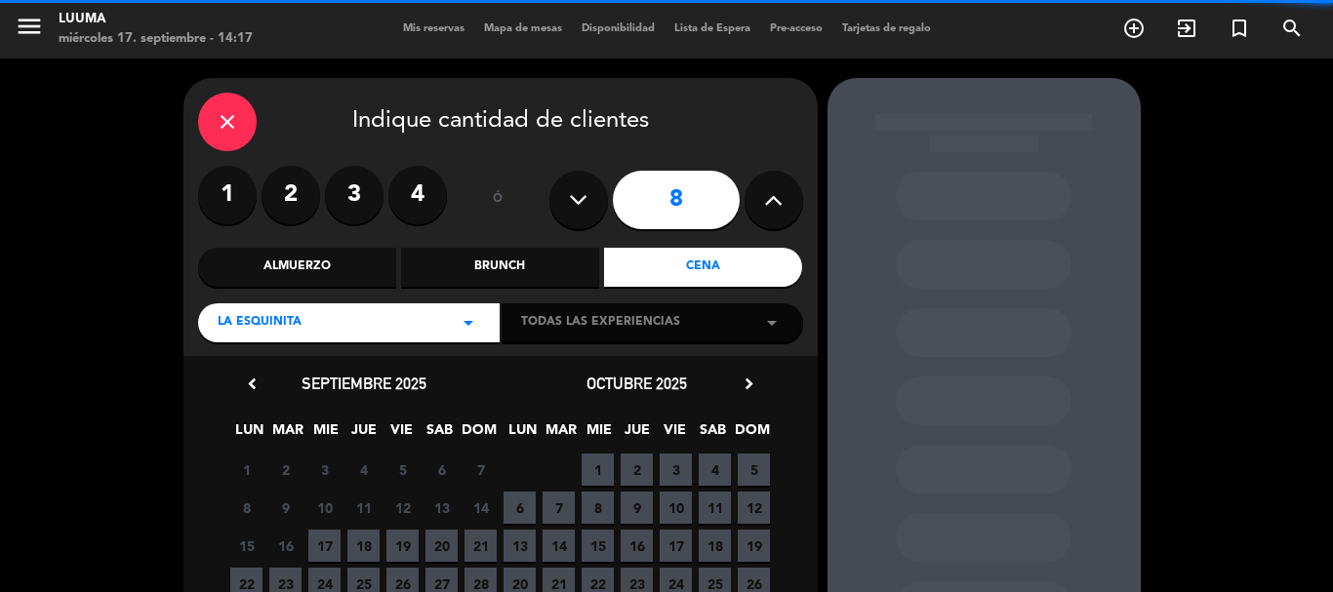
scroll to position [194, 0]
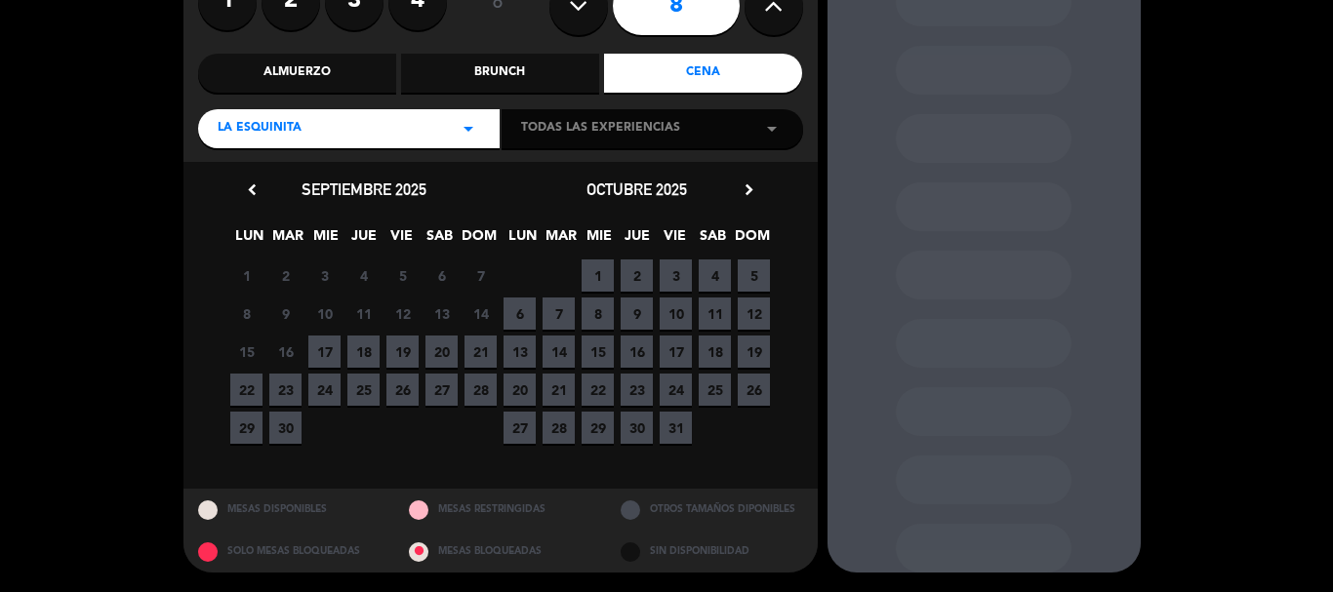
click at [447, 384] on span "27" at bounding box center [442, 390] width 32 height 32
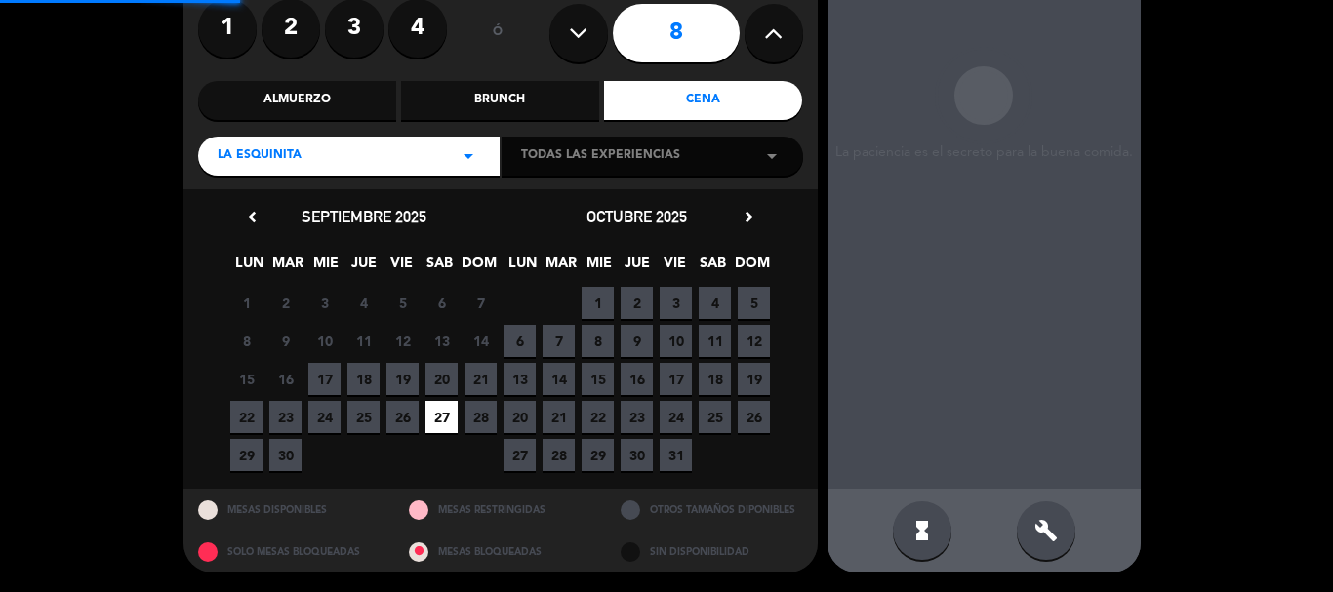
scroll to position [78, 0]
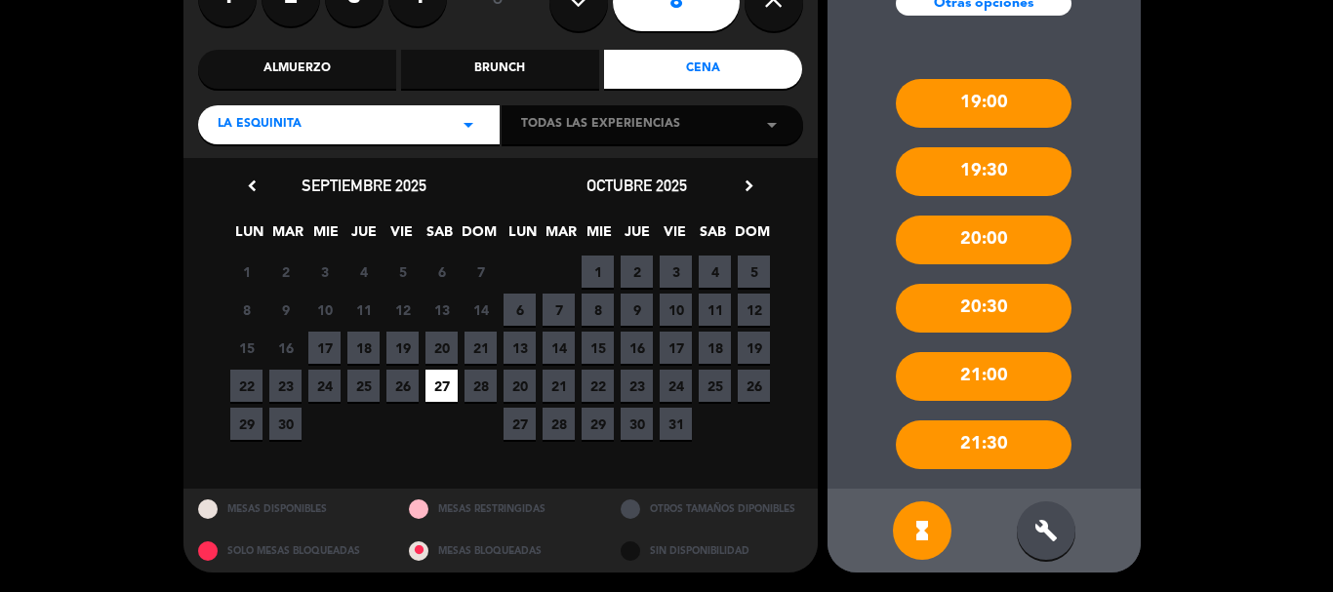
click at [1014, 433] on div "21:30" at bounding box center [984, 445] width 176 height 49
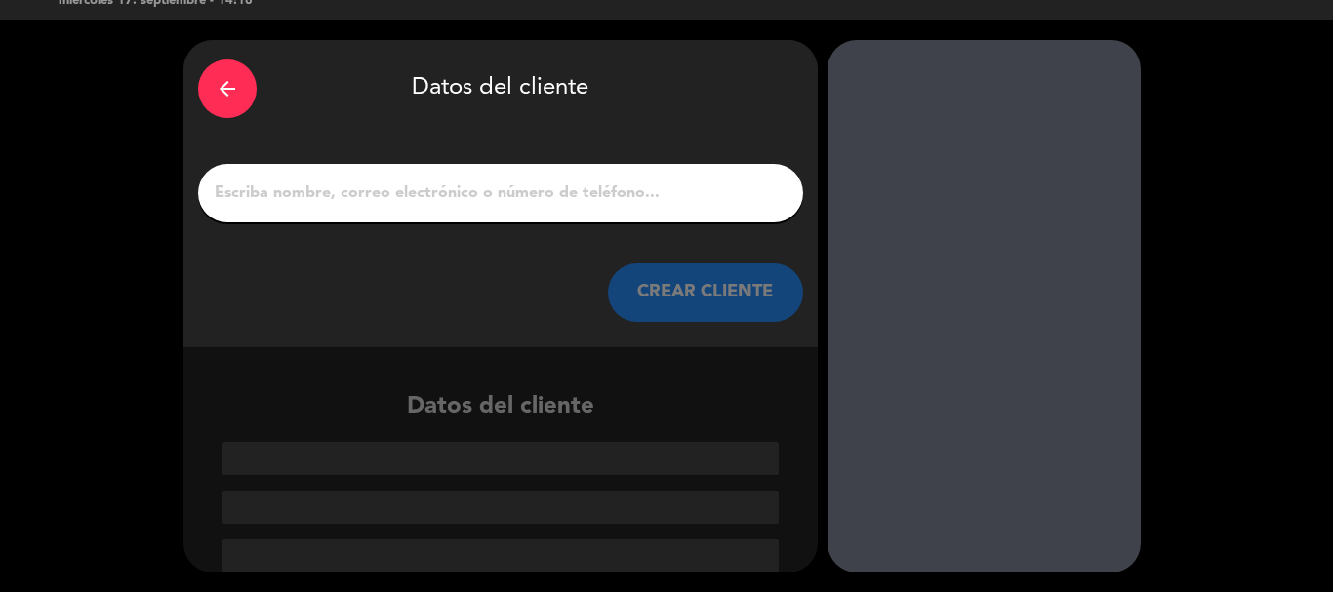
click at [241, 80] on div "arrow_back" at bounding box center [227, 89] width 59 height 59
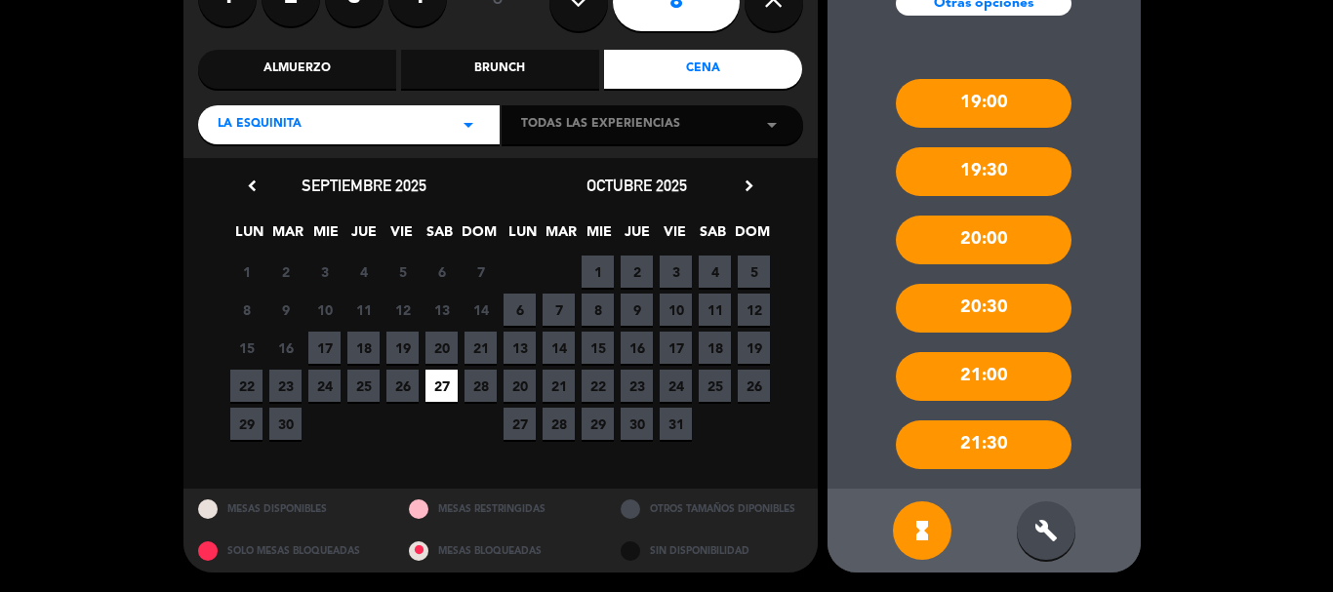
drag, startPoint x: 1060, startPoint y: 510, endPoint x: 1056, endPoint y: 476, distance: 34.4
click at [1060, 509] on div "build" at bounding box center [1046, 531] width 59 height 59
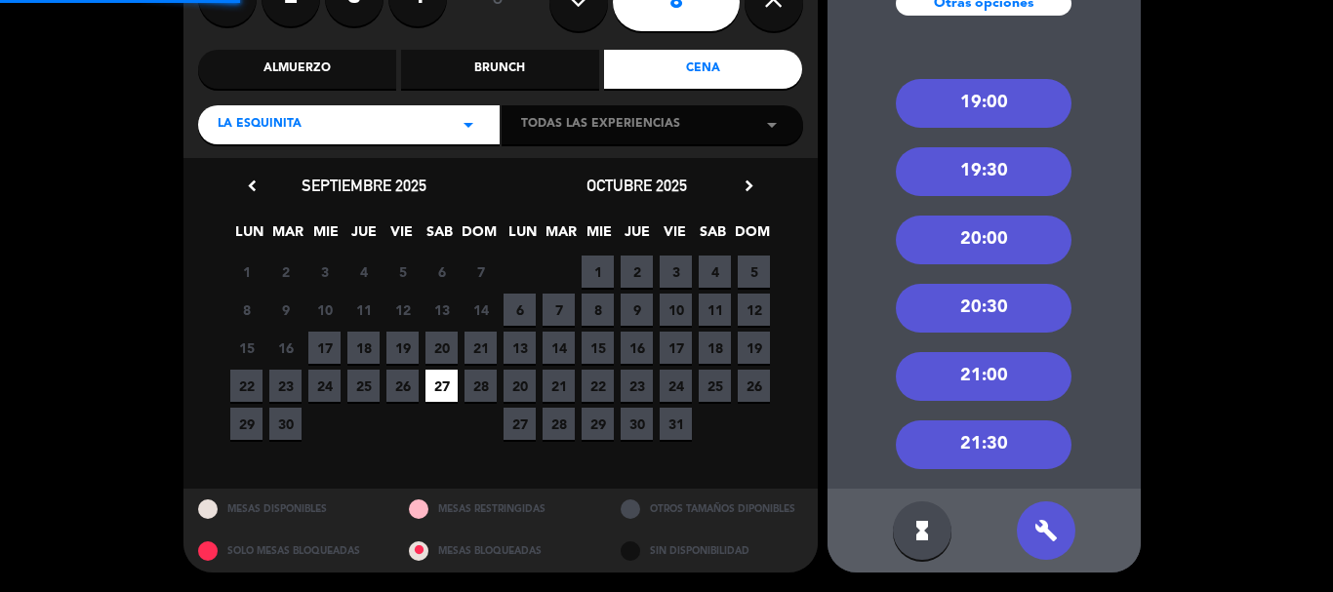
click at [1027, 408] on div "19:00 19:30 20:00 20:30 21:00 21:30" at bounding box center [984, 264] width 313 height 449
click at [989, 439] on div "21:30" at bounding box center [984, 445] width 176 height 49
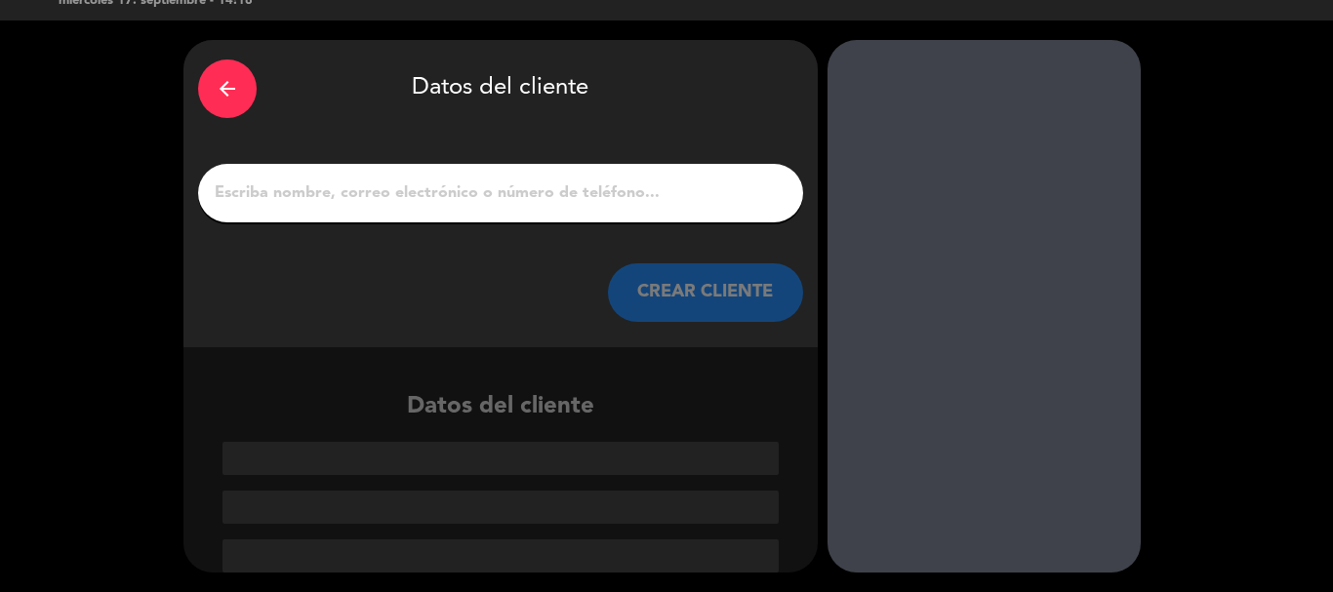
scroll to position [38, 0]
drag, startPoint x: 367, startPoint y: 193, endPoint x: 375, endPoint y: 186, distance: 10.4
click at [375, 186] on input "1" at bounding box center [501, 193] width 576 height 27
paste input "[PERSON_NAME] [PERSON_NAME]"
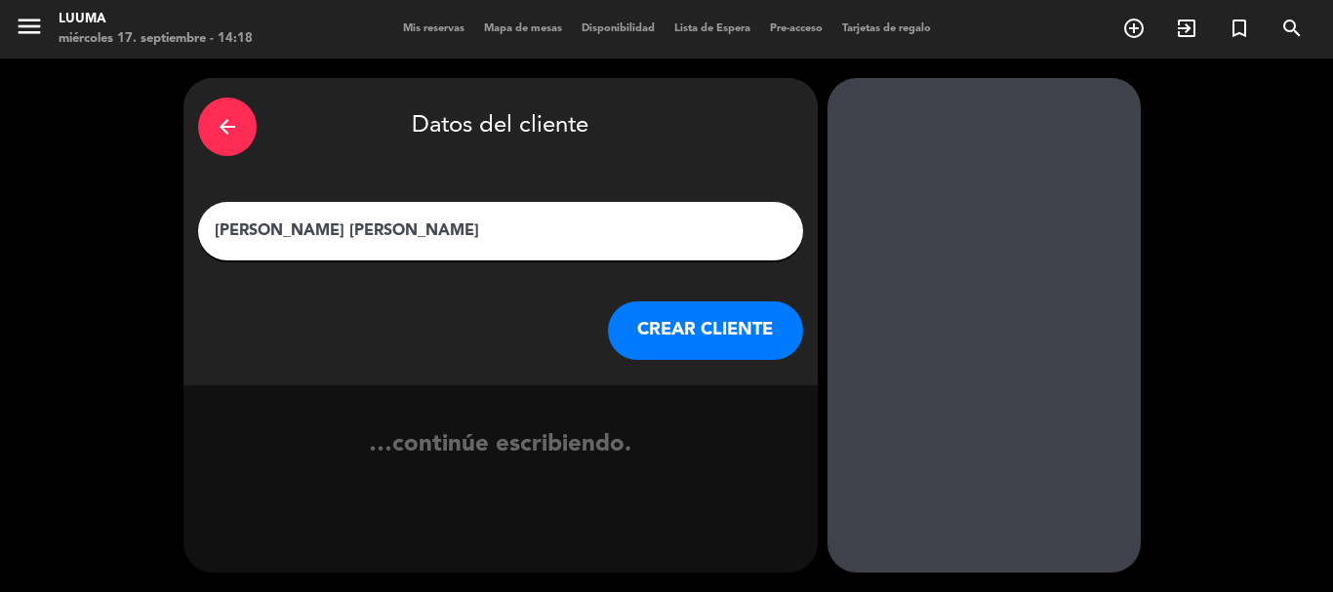
scroll to position [0, 0]
type input "[PERSON_NAME] [PERSON_NAME]"
click at [724, 341] on button "CREAR CLIENTE" at bounding box center [705, 331] width 195 height 59
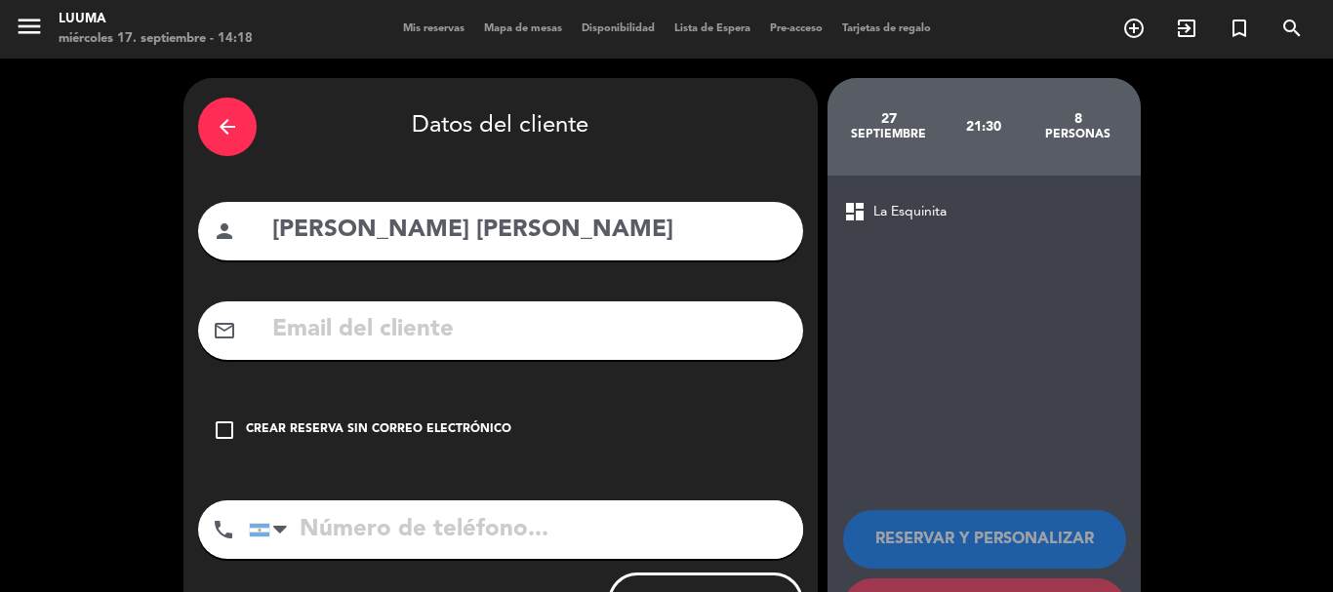
click at [395, 408] on div "check_box_outline_blank Crear reserva sin correo electrónico" at bounding box center [500, 430] width 605 height 59
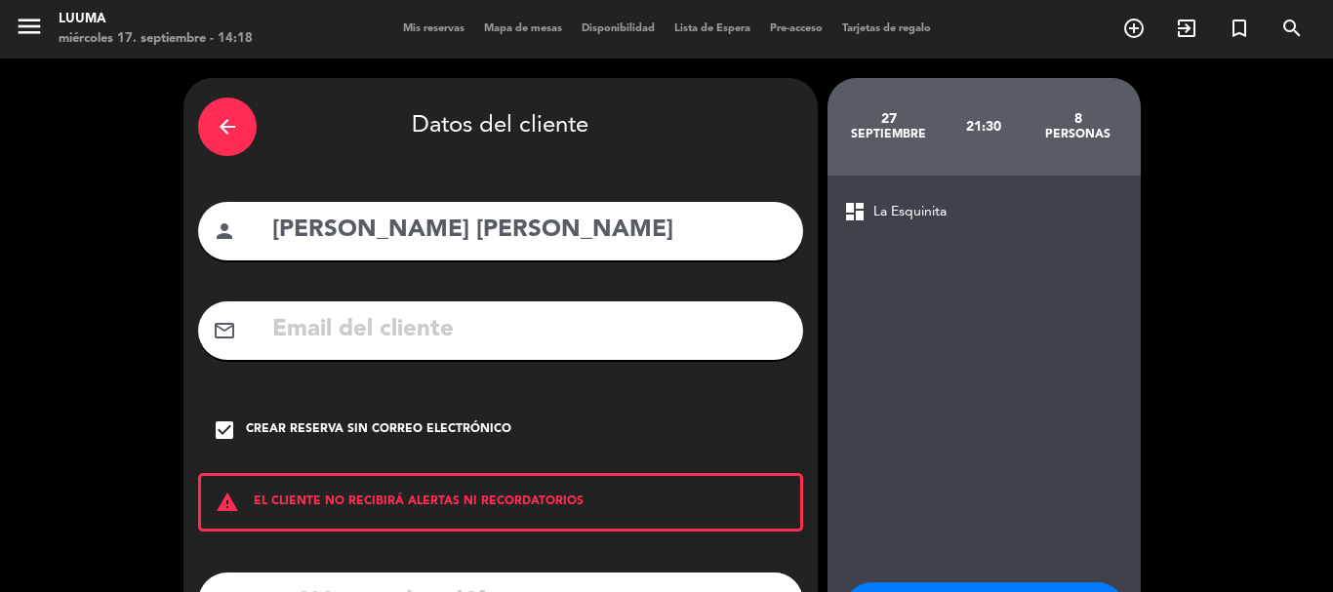
click at [399, 422] on div "Crear reserva sin correo electrónico" at bounding box center [378, 431] width 265 height 20
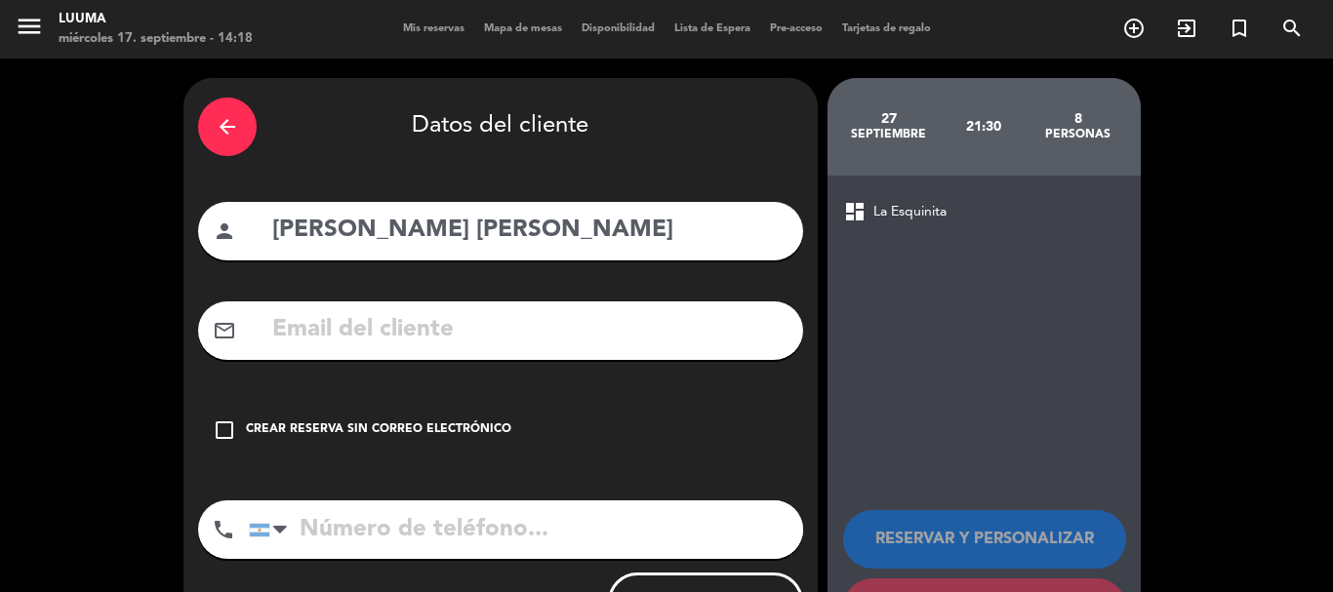
click at [442, 415] on div "check_box_outline_blank Crear reserva sin correo electrónico" at bounding box center [500, 430] width 605 height 59
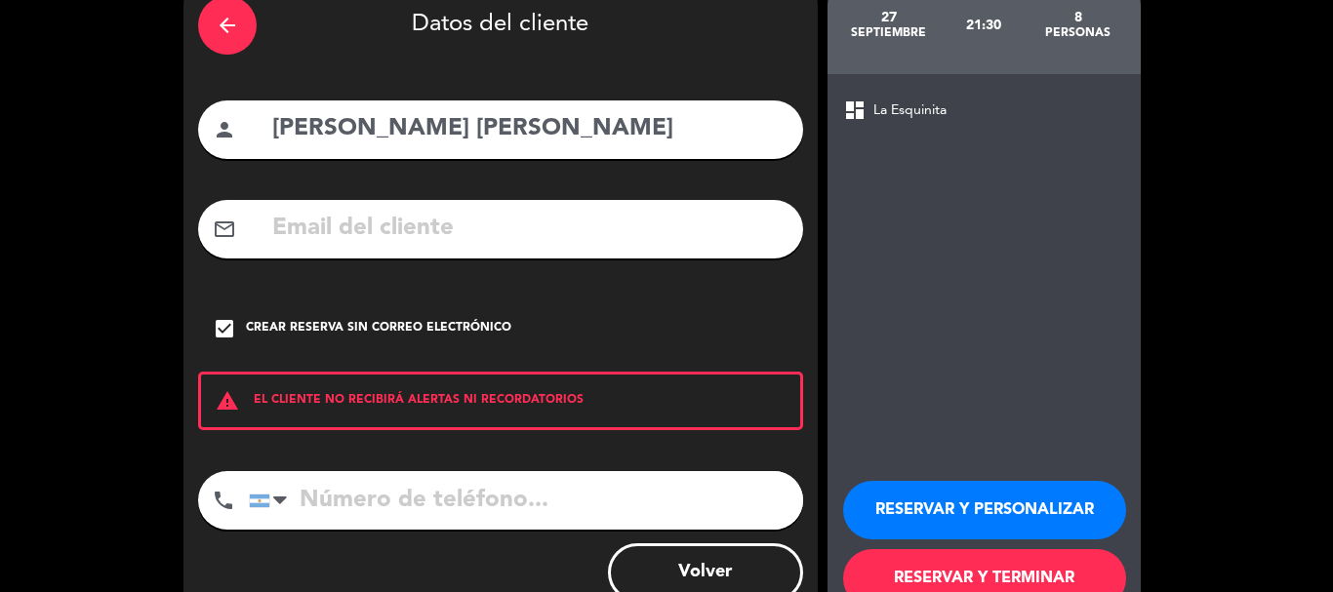
scroll to position [160, 0]
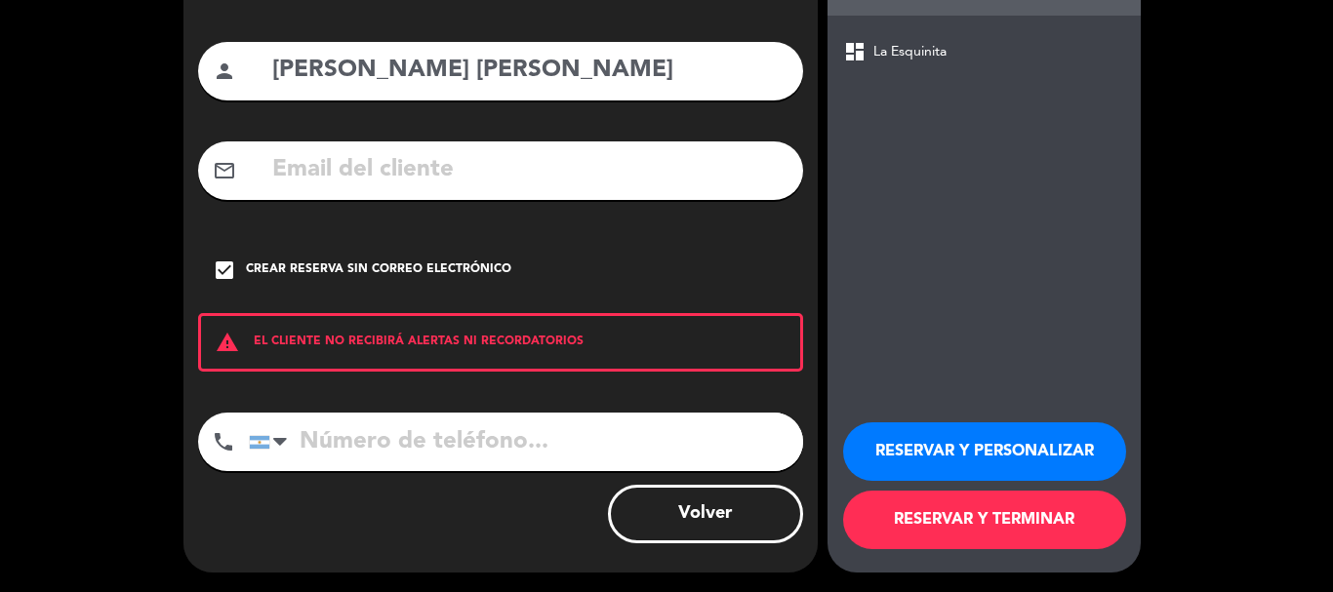
click at [931, 513] on button "RESERVAR Y TERMINAR" at bounding box center [984, 520] width 283 height 59
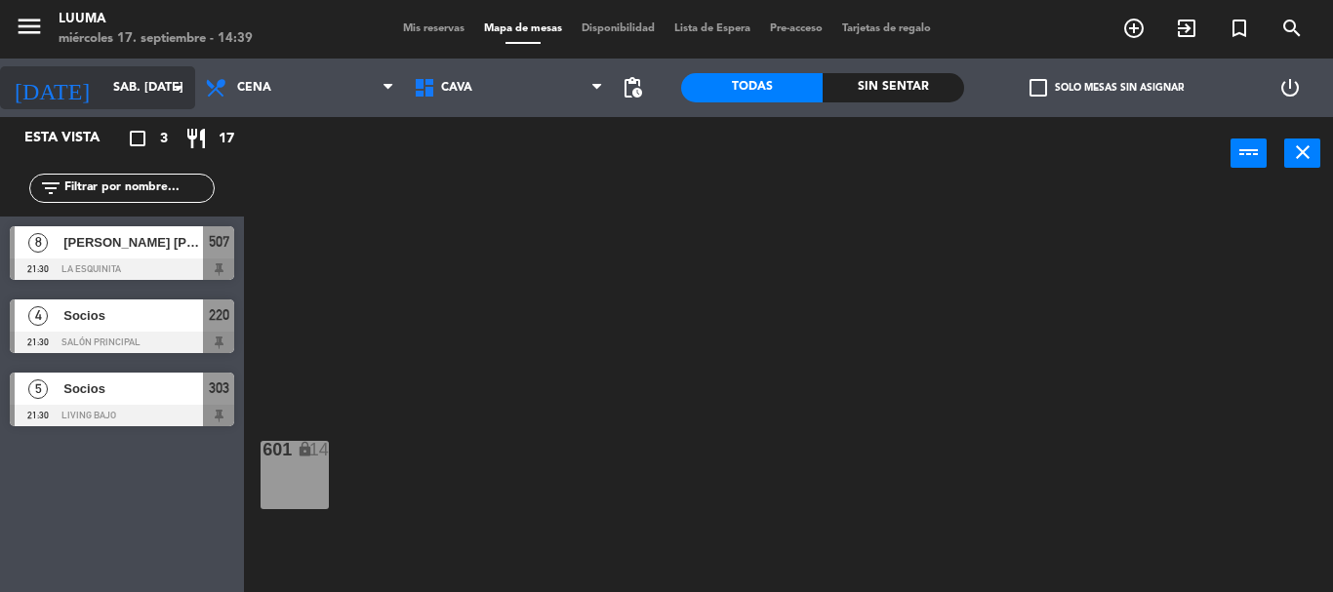
click at [147, 71] on input "sáb. [DATE]" at bounding box center [185, 87] width 165 height 33
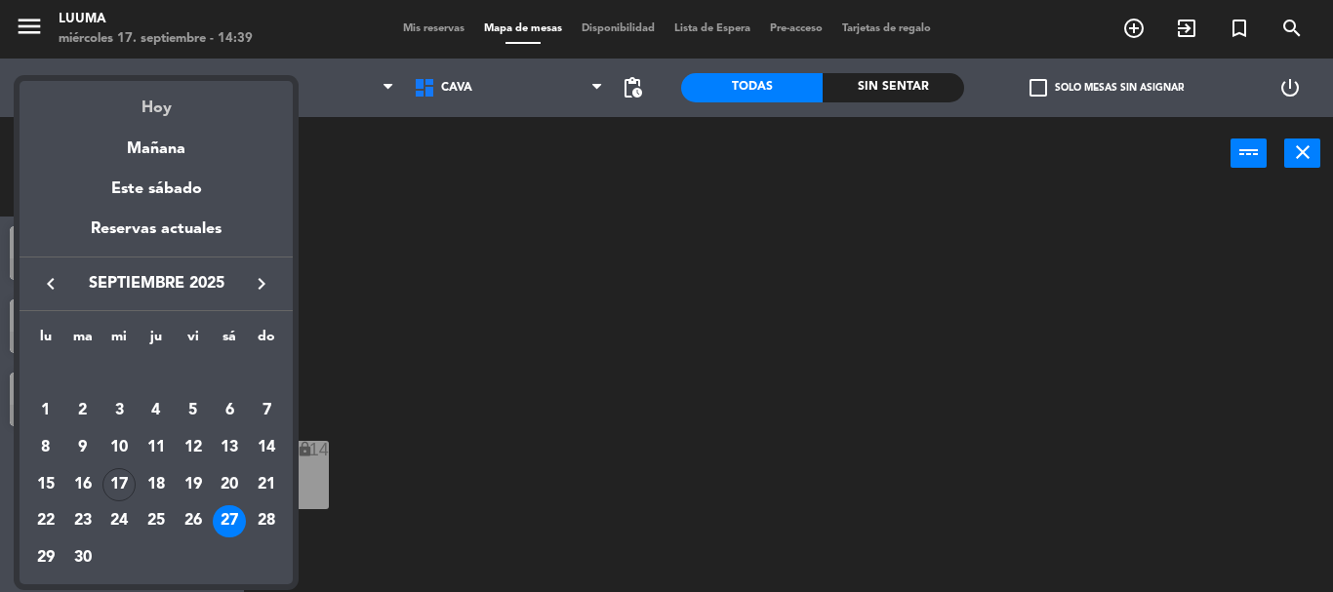
click at [142, 105] on div "Hoy" at bounding box center [156, 101] width 273 height 40
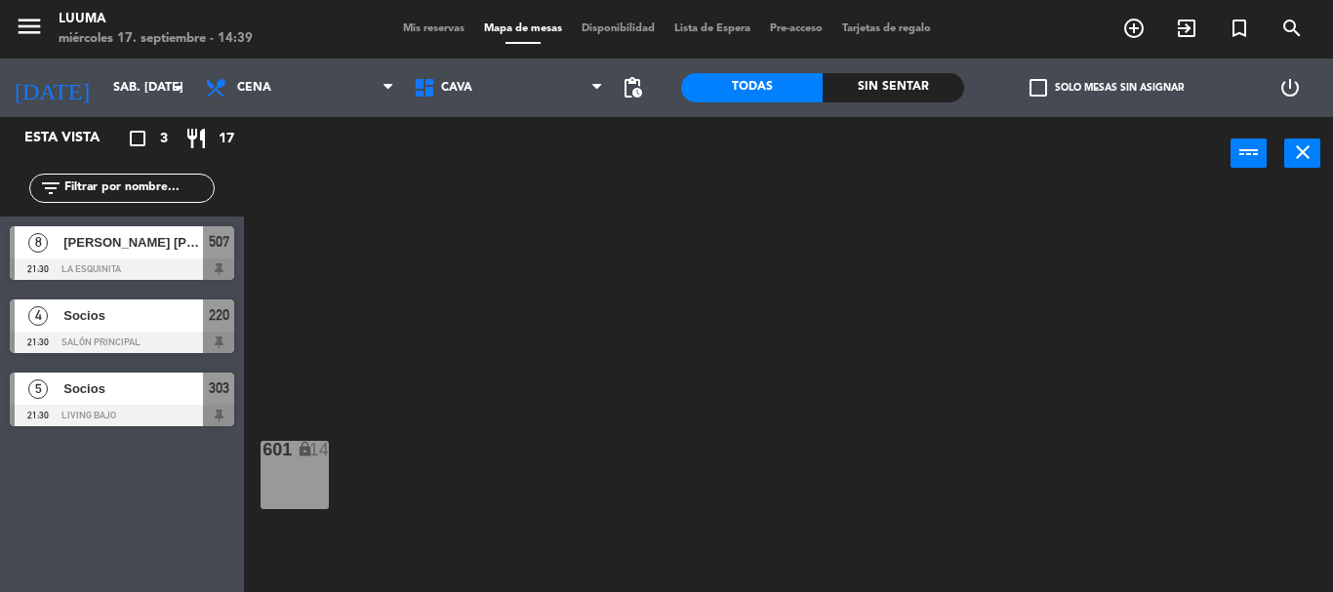
type input "mié. [DATE]"
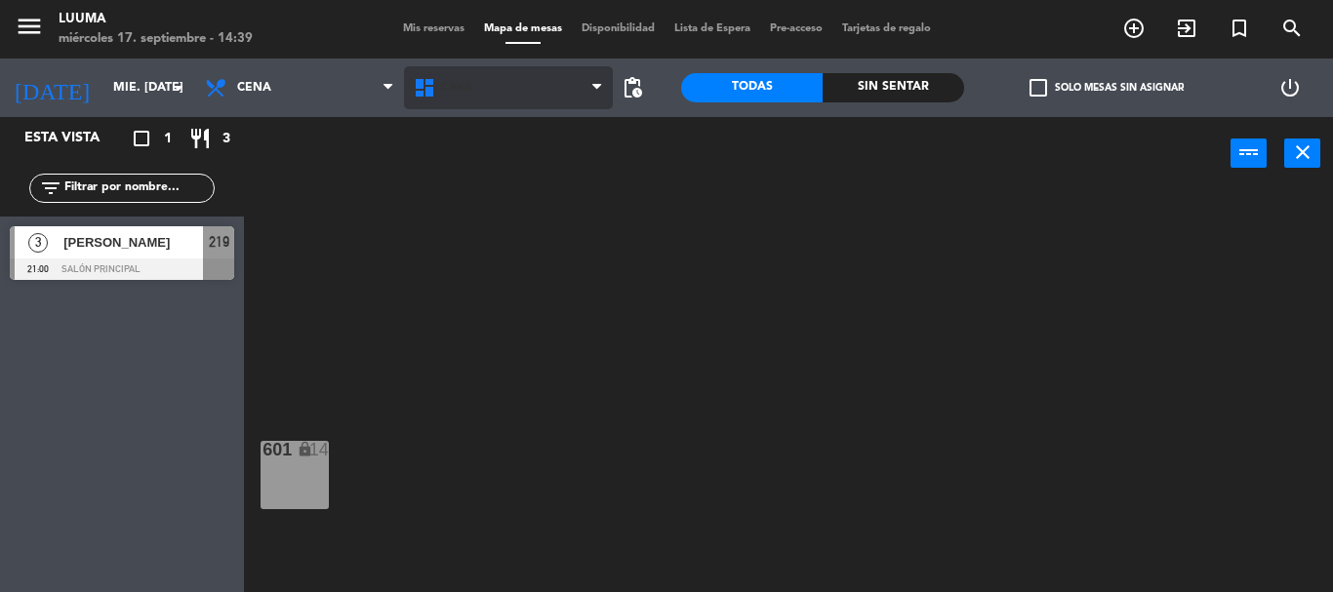
click at [452, 89] on span "Cava" at bounding box center [456, 88] width 31 height 14
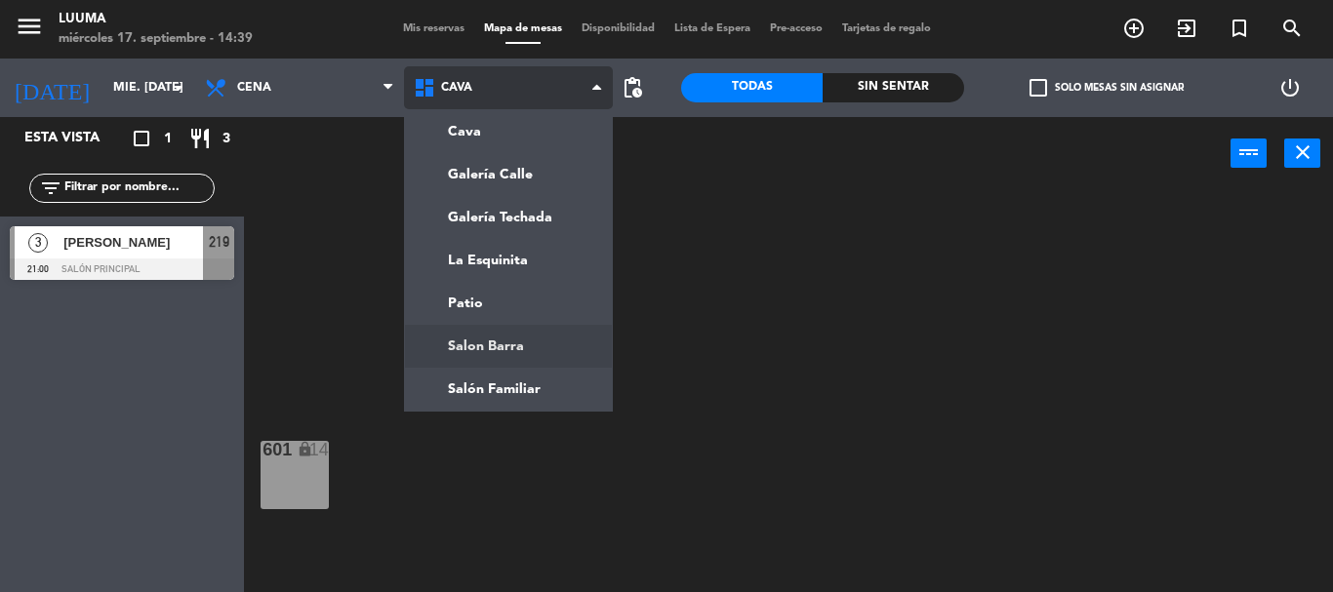
click at [463, 343] on ng-component "menu Luuma miércoles 17. septiembre - 14:39 Mis reservas Mapa de mesas Disponib…" at bounding box center [666, 296] width 1333 height 592
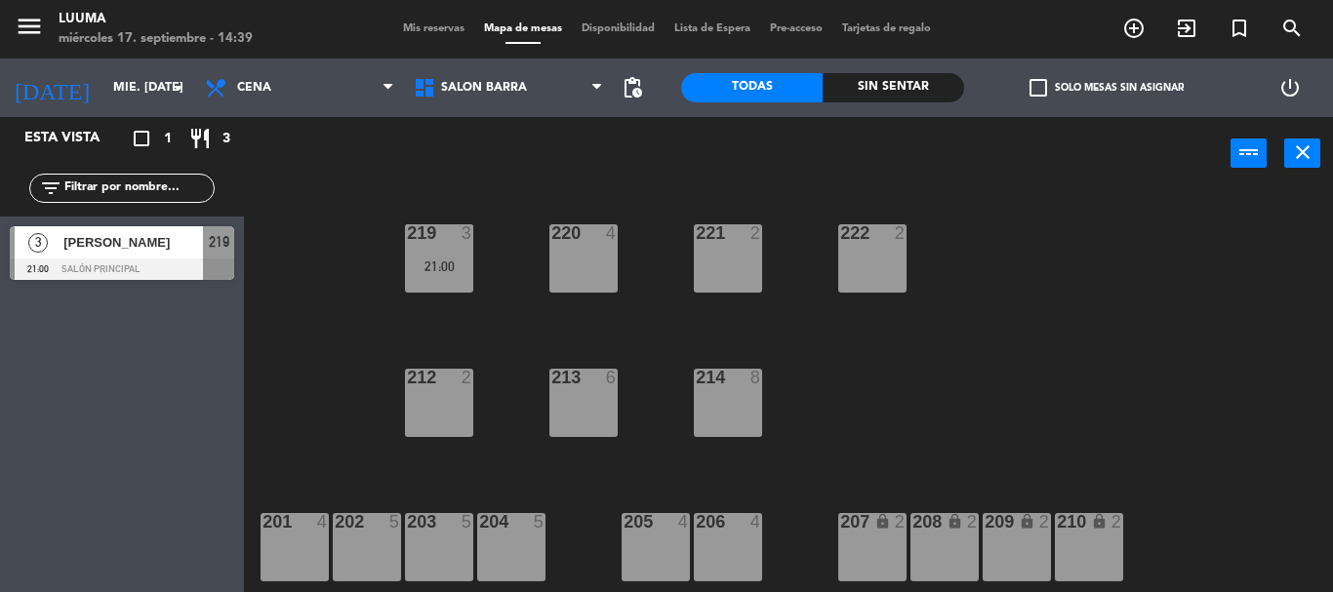
click at [752, 374] on div "8" at bounding box center [757, 378] width 12 height 18
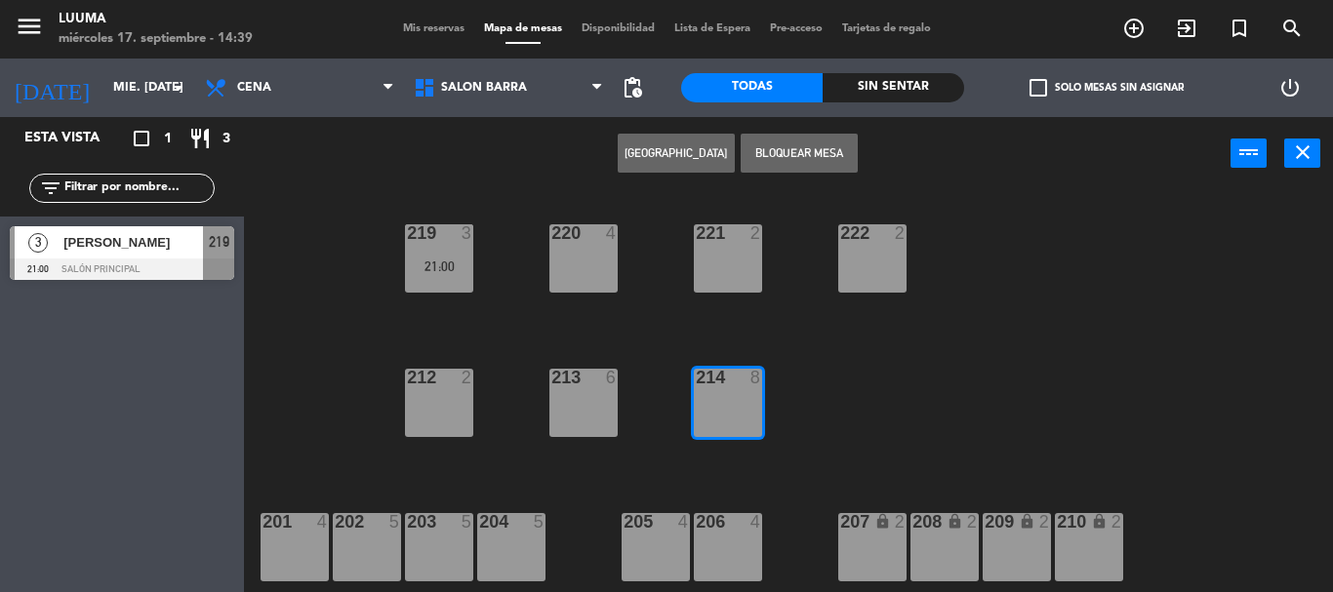
click at [681, 151] on button "[GEOGRAPHIC_DATA]" at bounding box center [676, 153] width 117 height 39
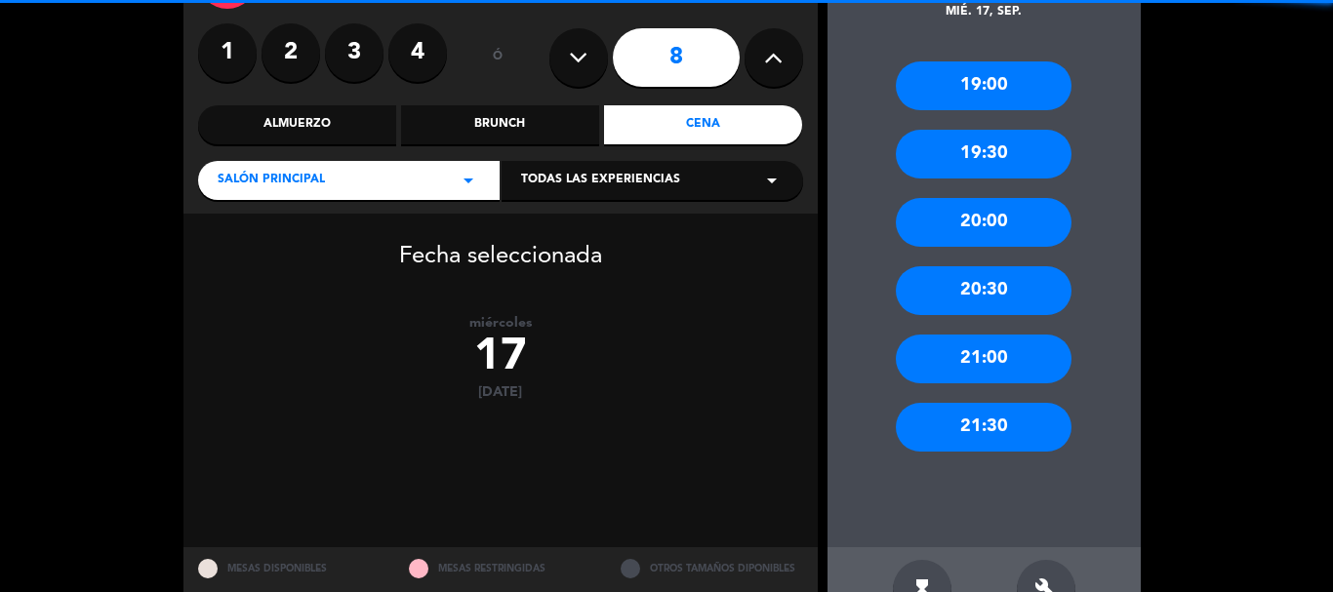
scroll to position [201, 0]
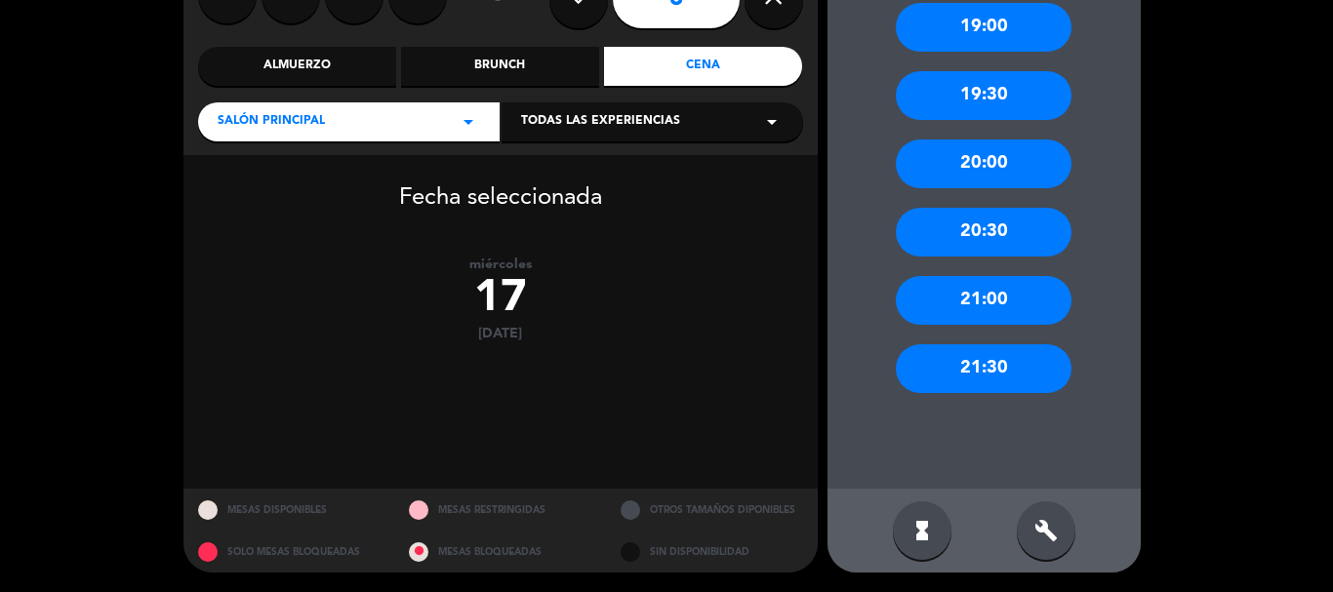
click at [1038, 518] on div "build" at bounding box center [1046, 531] width 59 height 59
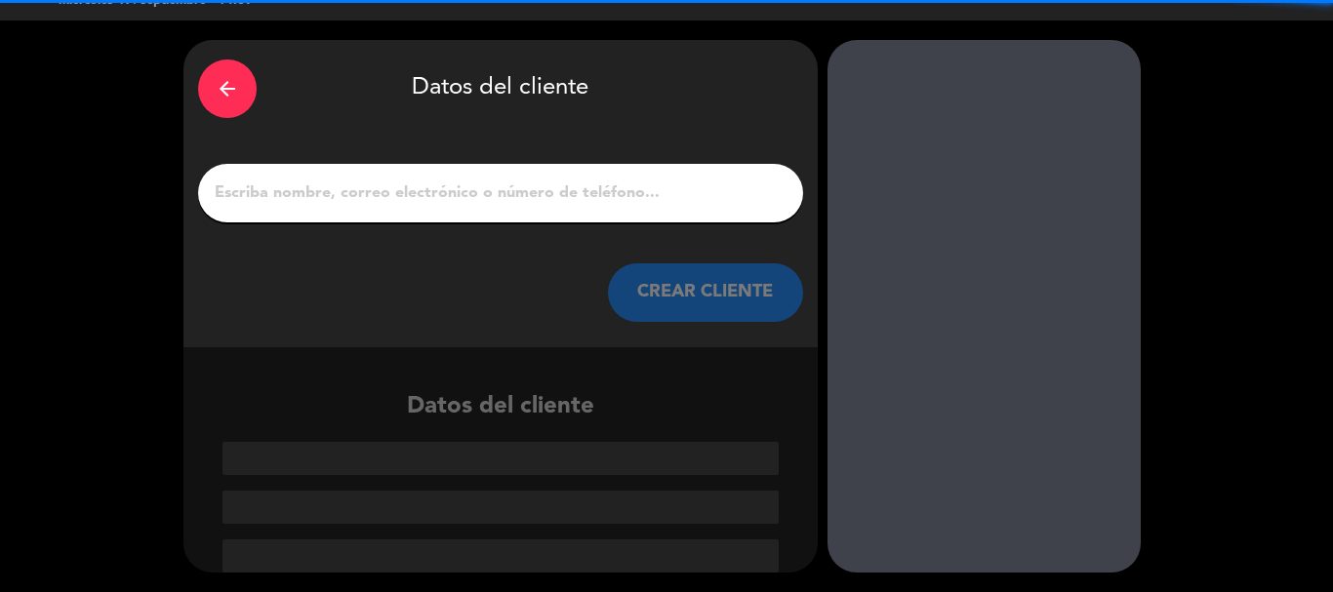
scroll to position [38, 0]
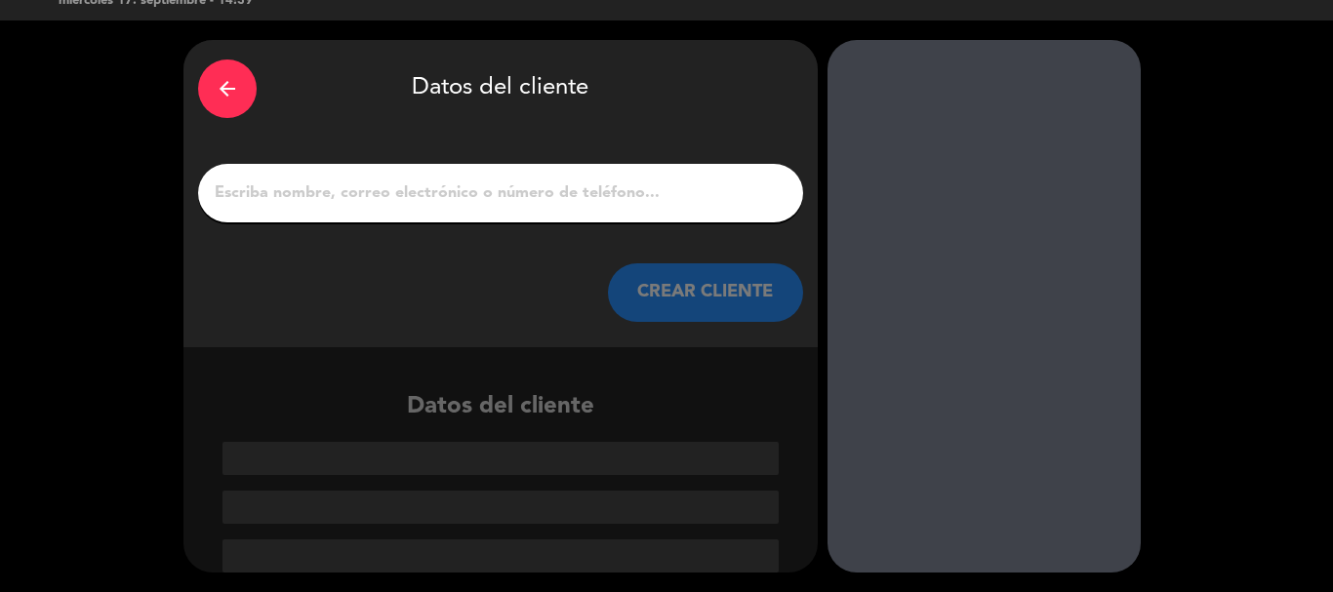
click at [298, 187] on input "1" at bounding box center [501, 193] width 576 height 27
paste input "[PERSON_NAME]"
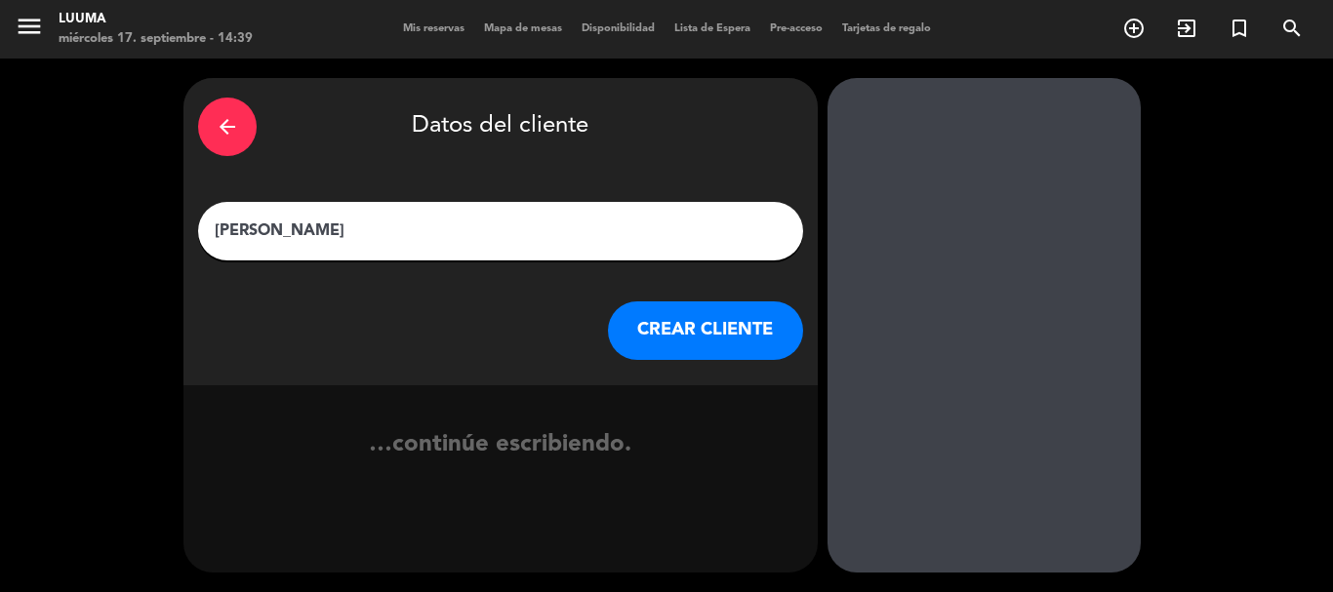
scroll to position [0, 0]
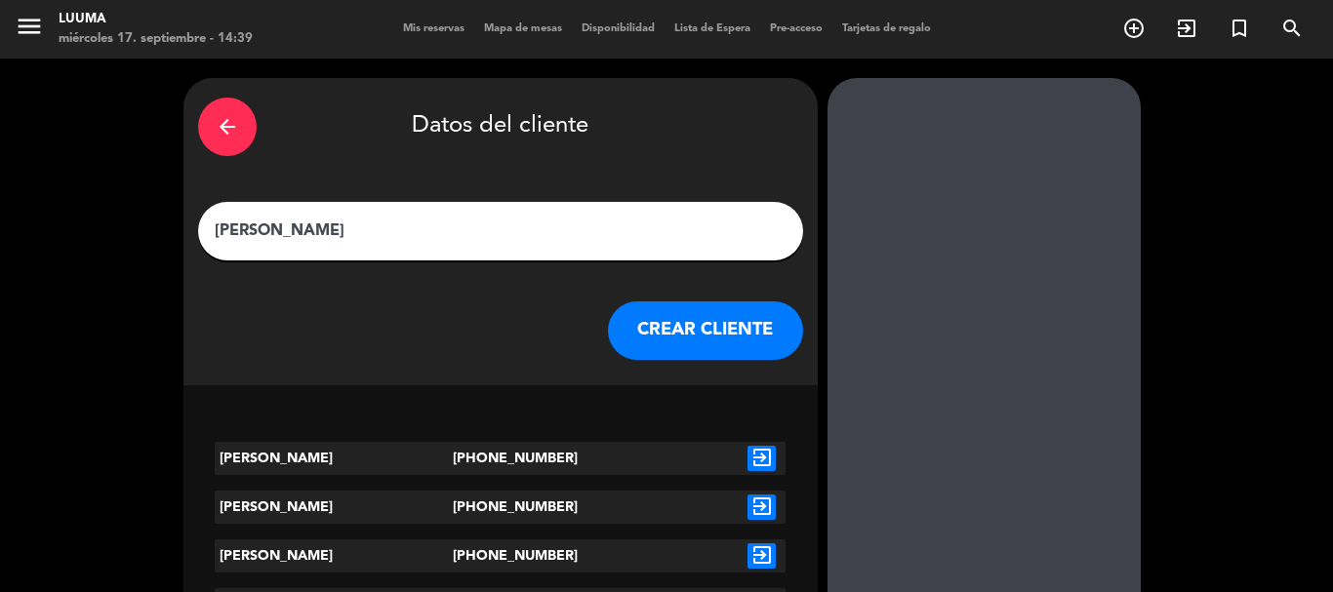
type input "[PERSON_NAME]"
click at [632, 333] on button "CREAR CLIENTE" at bounding box center [705, 331] width 195 height 59
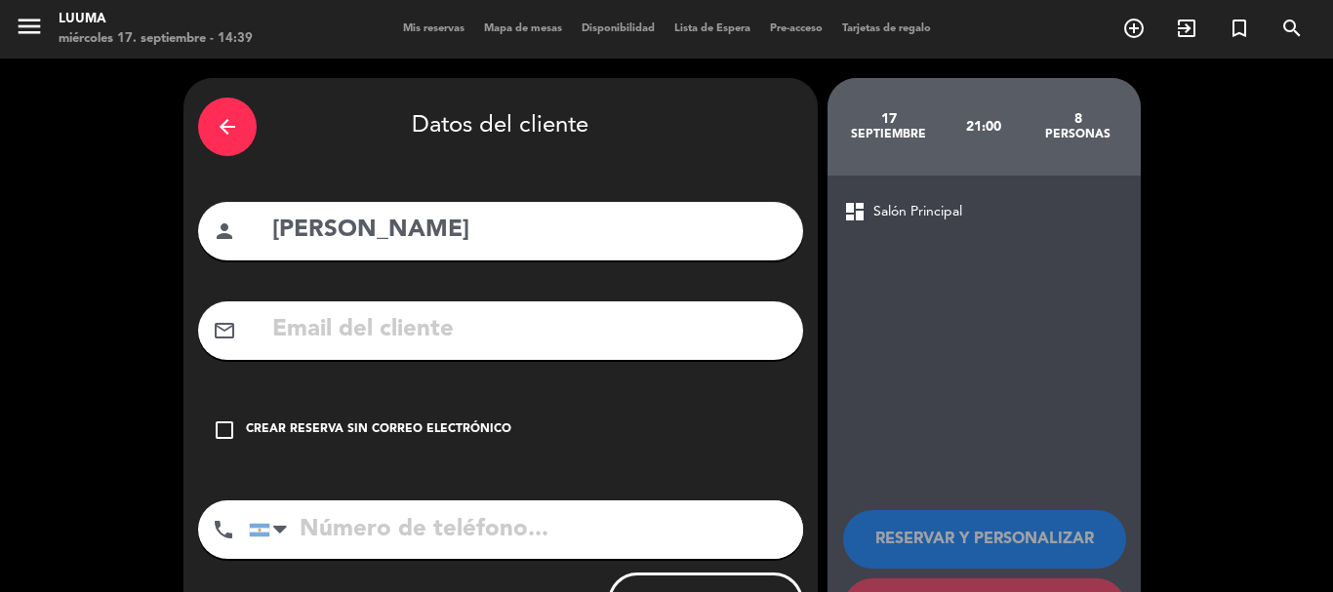
click at [294, 432] on div "Crear reserva sin correo electrónico" at bounding box center [378, 431] width 265 height 20
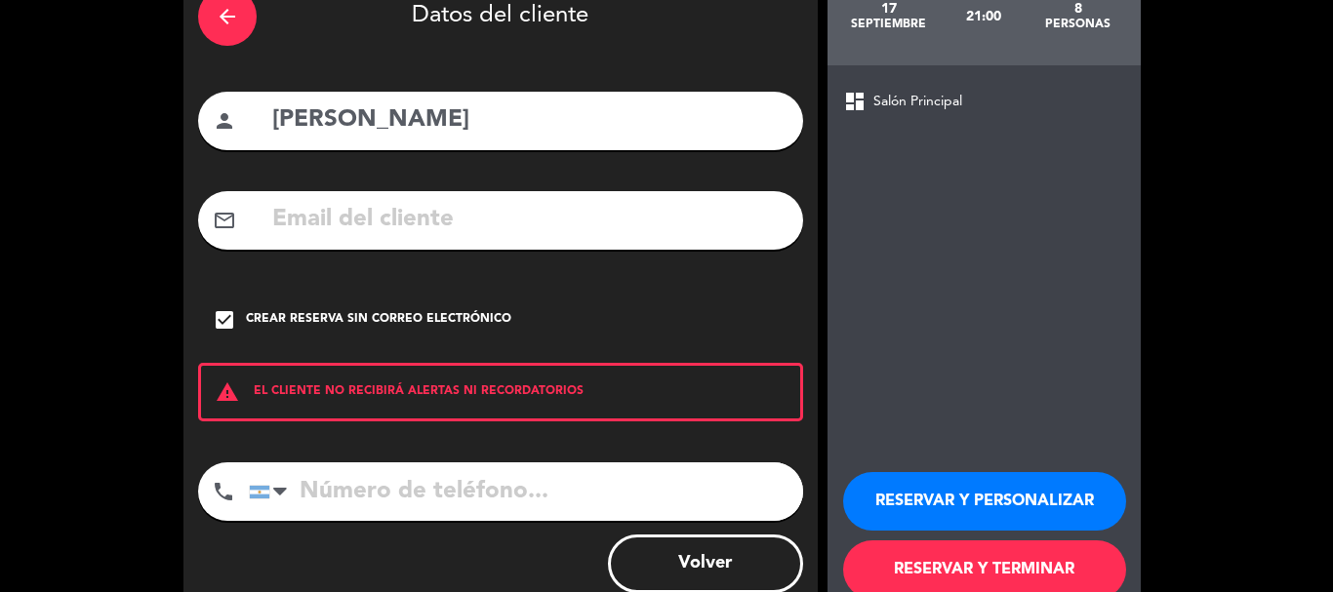
scroll to position [160, 0]
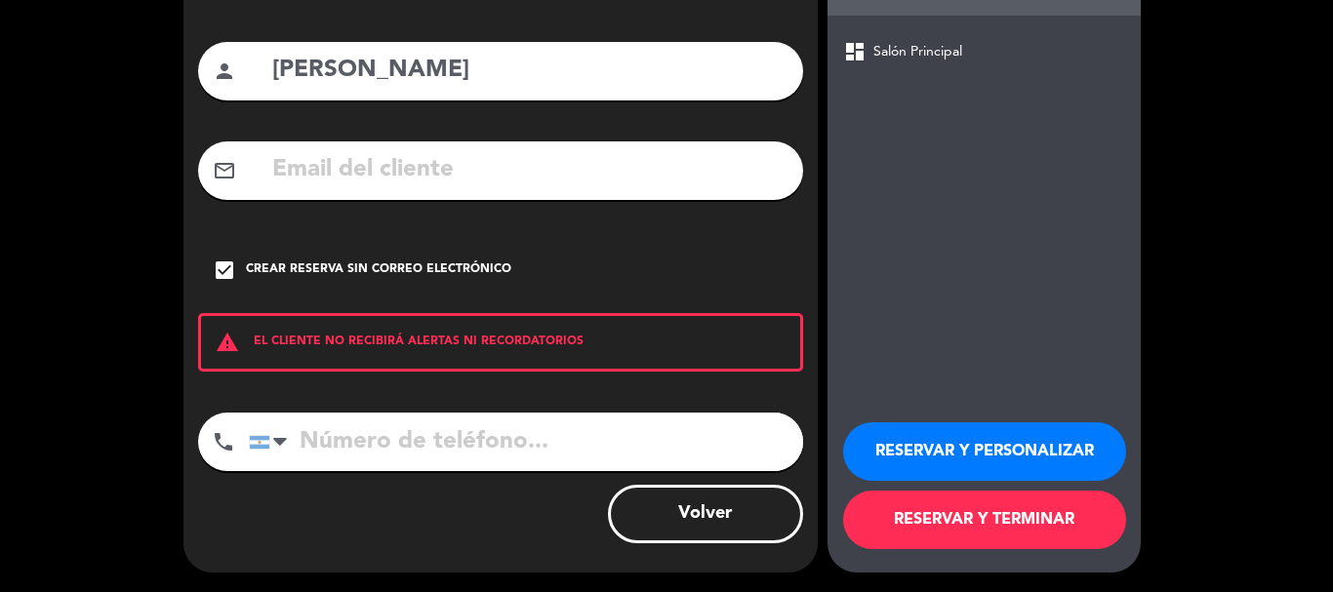
drag, startPoint x: 1075, startPoint y: 529, endPoint x: 1053, endPoint y: 525, distance: 21.8
click at [1064, 528] on button "RESERVAR Y TERMINAR" at bounding box center [984, 520] width 283 height 59
